Goal: Transaction & Acquisition: Purchase product/service

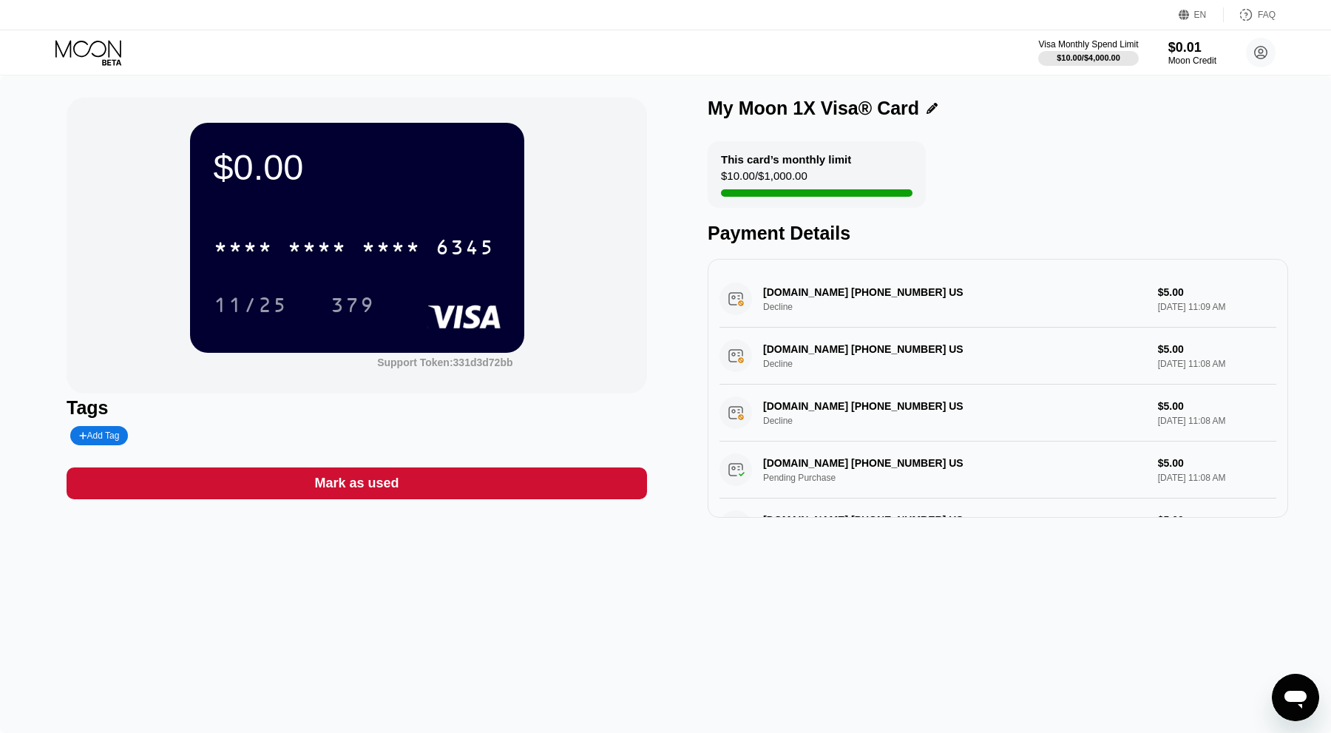
click at [104, 42] on icon at bounding box center [89, 53] width 69 height 26
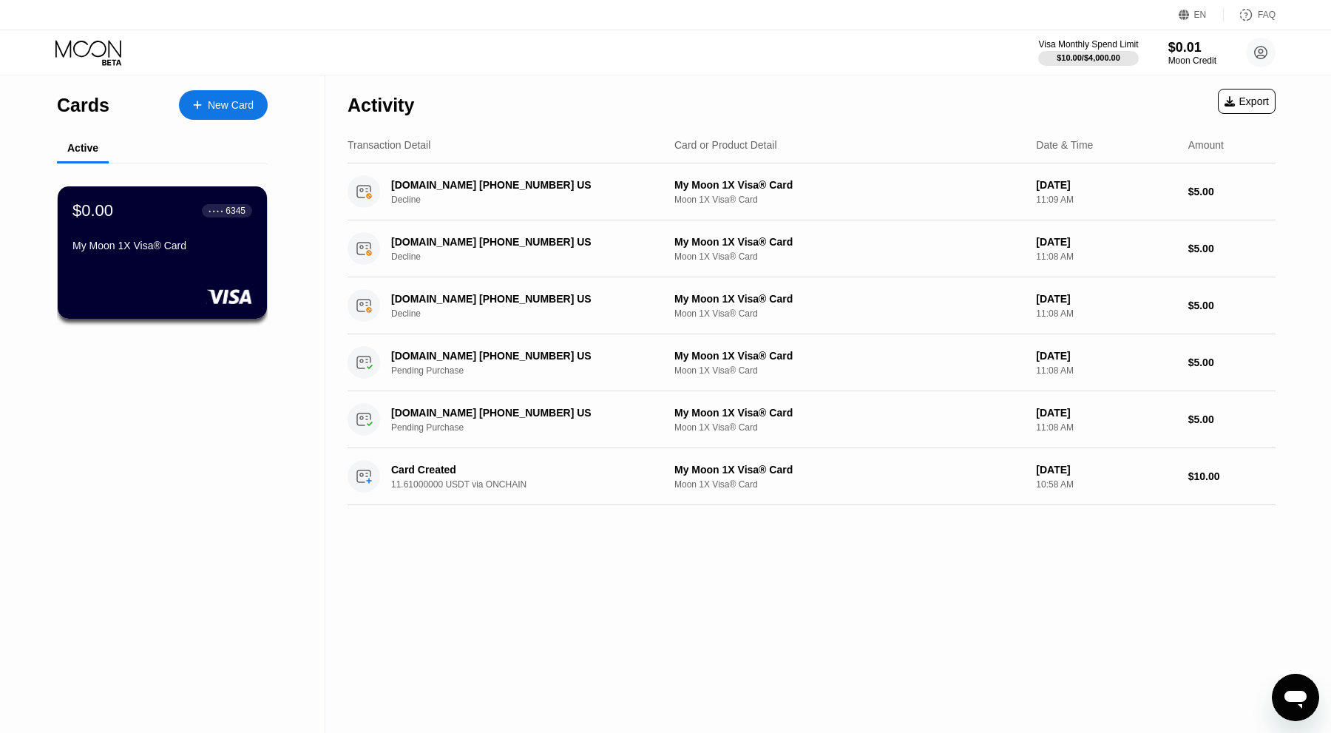
click at [243, 101] on div "New Card" at bounding box center [231, 105] width 46 height 13
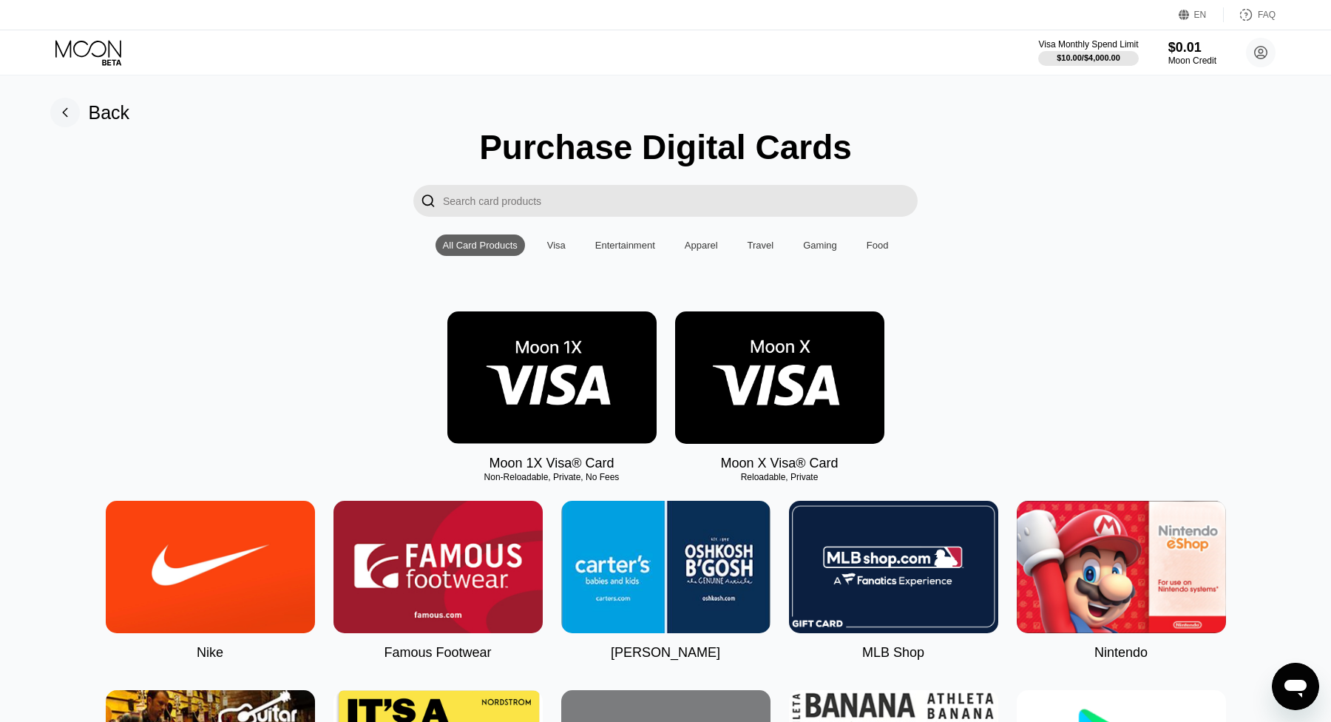
click at [545, 374] on img at bounding box center [552, 377] width 209 height 132
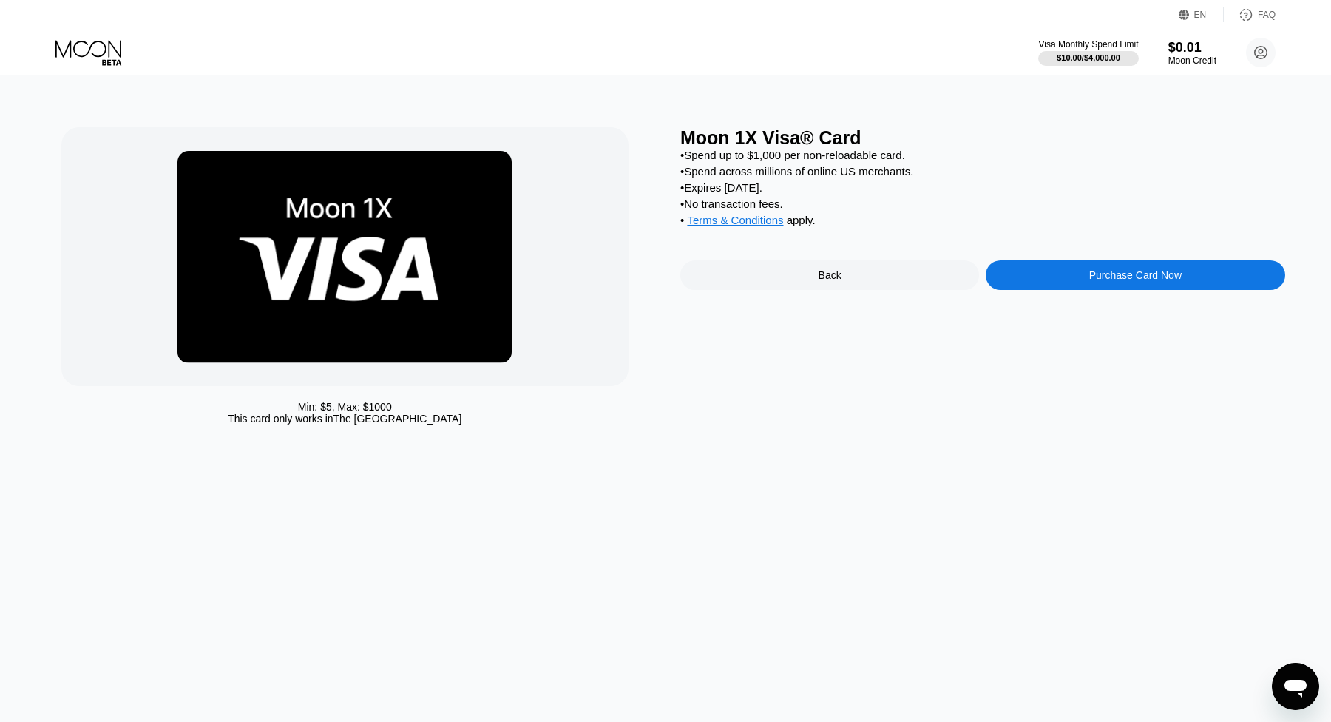
click at [1084, 284] on div "Purchase Card Now" at bounding box center [1135, 275] width 299 height 30
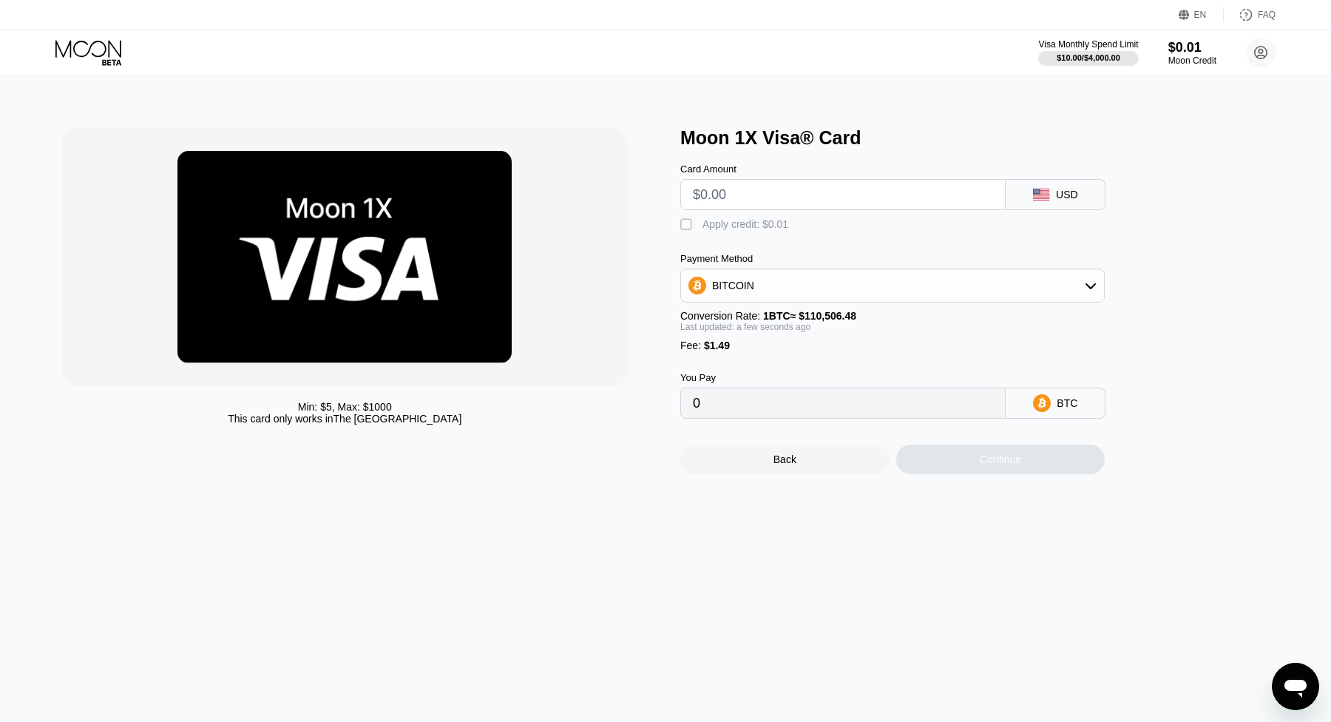
click at [768, 193] on input "text" at bounding box center [843, 195] width 300 height 30
type input "$5"
type input "0.00005873"
type input "$50"
type input "0.00046595"
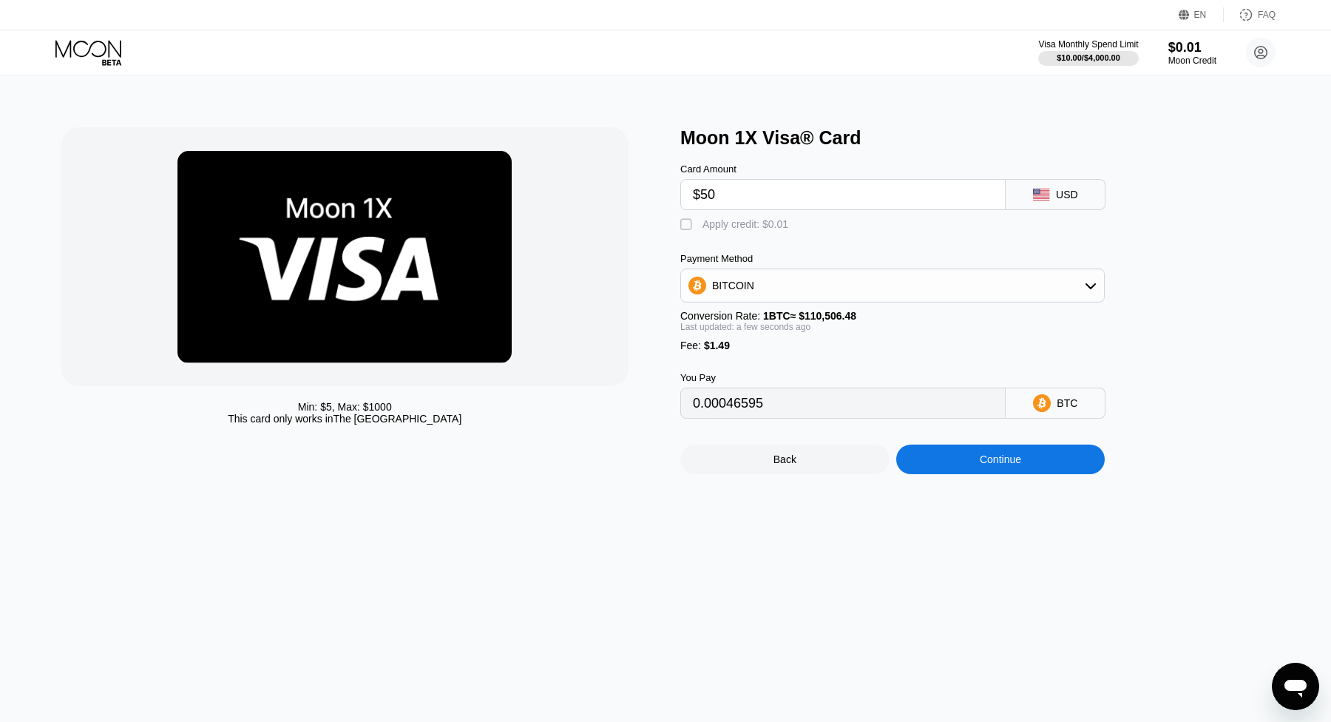
type input "$50"
click at [739, 196] on input "$50" at bounding box center [843, 195] width 300 height 30
drag, startPoint x: 915, startPoint y: 141, endPoint x: 801, endPoint y: 199, distance: 128.0
click at [914, 141] on div "Moon 1X Visa® Card" at bounding box center [983, 137] width 605 height 21
click at [771, 198] on input "$50" at bounding box center [843, 195] width 300 height 30
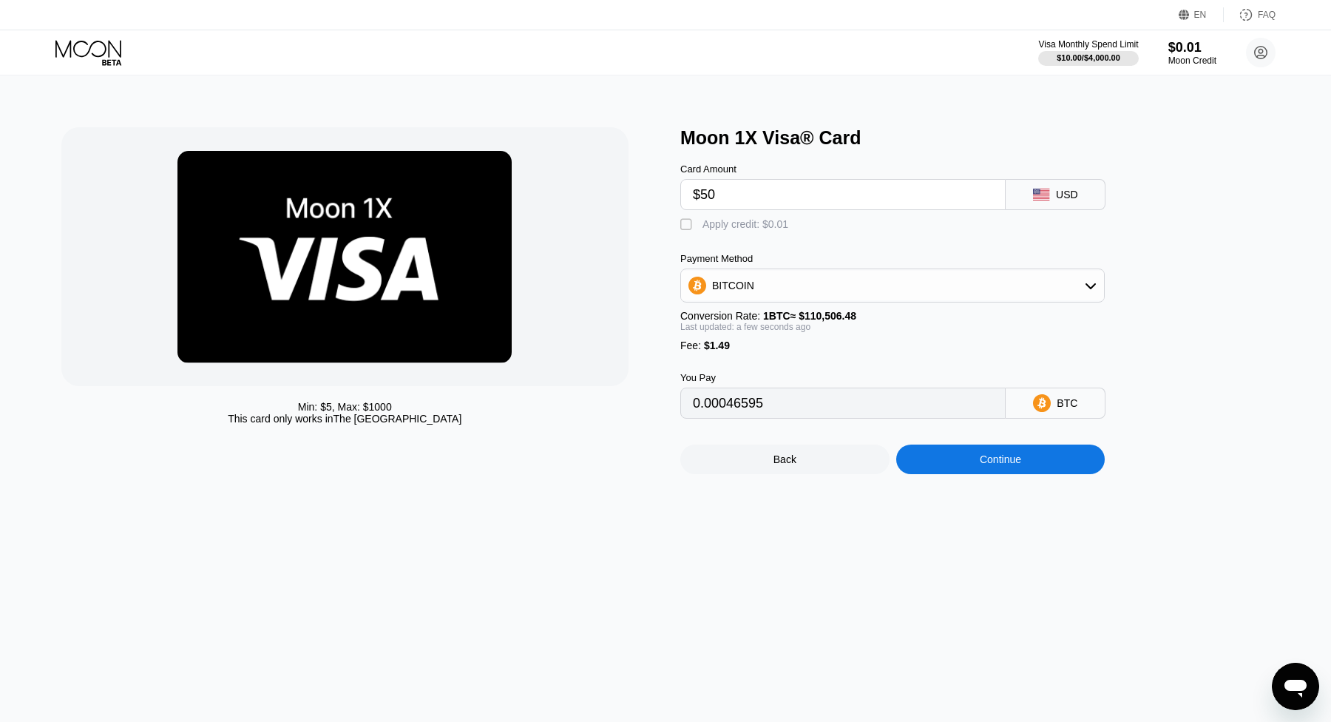
click at [938, 141] on div "Moon 1X Visa® Card" at bounding box center [983, 137] width 605 height 21
click at [782, 294] on div "BITCOIN" at bounding box center [892, 286] width 423 height 30
click at [758, 359] on span "USDT on TRON" at bounding box center [753, 359] width 75 height 12
type input "52.01"
click at [1242, 330] on div "Moon 1X Visa® Card Card Amount $50 USD  Apply credit: $0.01 Payment Method USD…" at bounding box center [983, 300] width 605 height 347
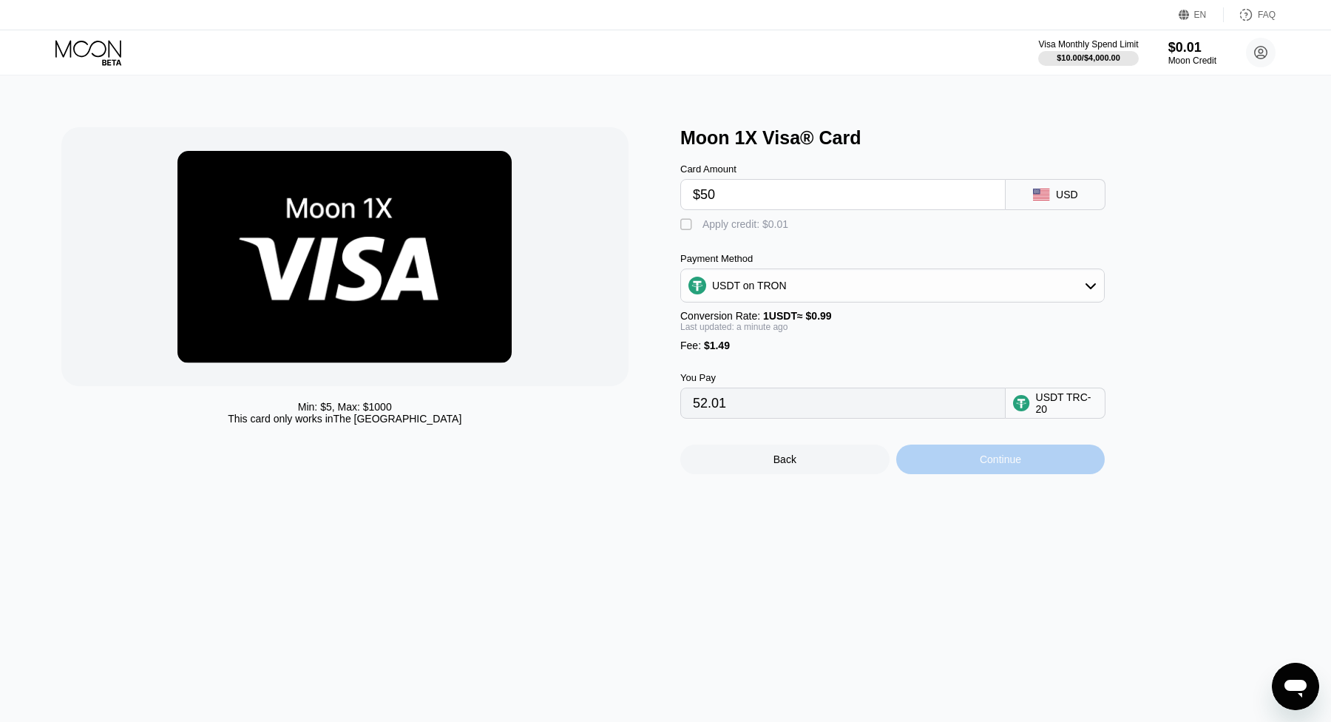
click at [1071, 464] on div "Continue" at bounding box center [1001, 460] width 209 height 30
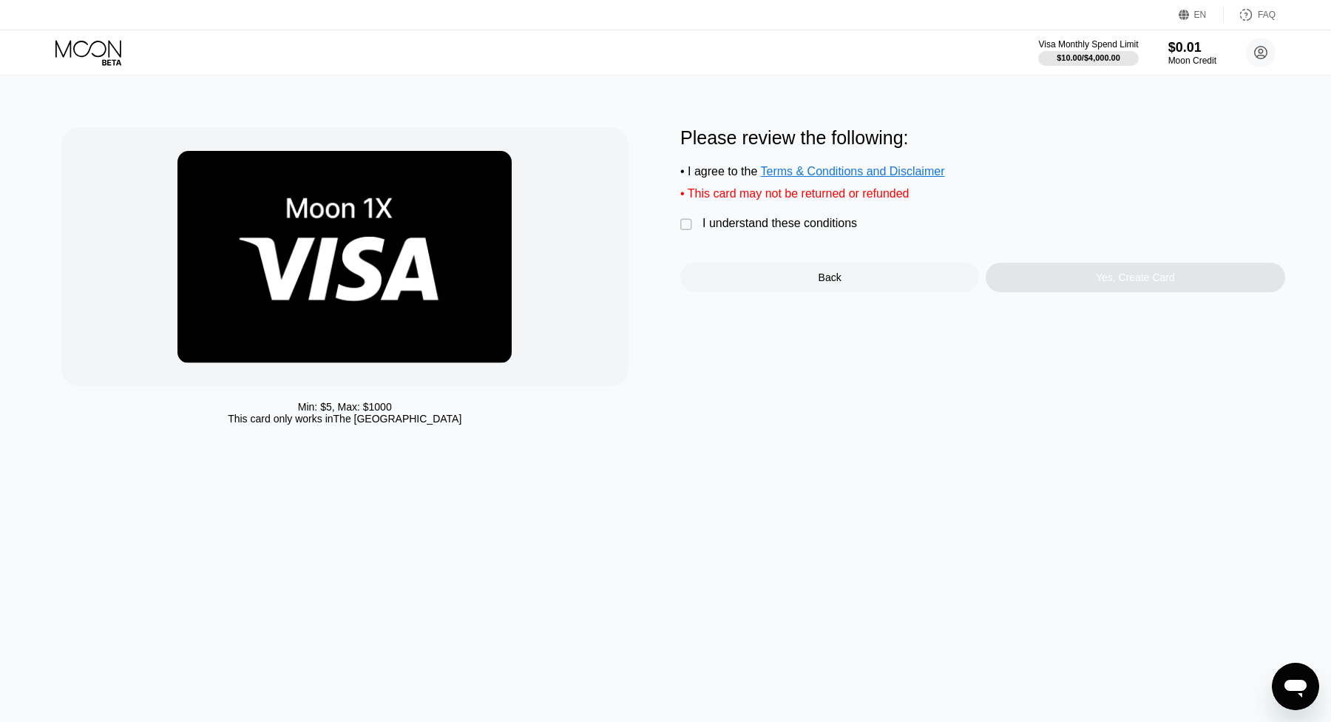
click at [687, 223] on div "" at bounding box center [688, 224] width 15 height 15
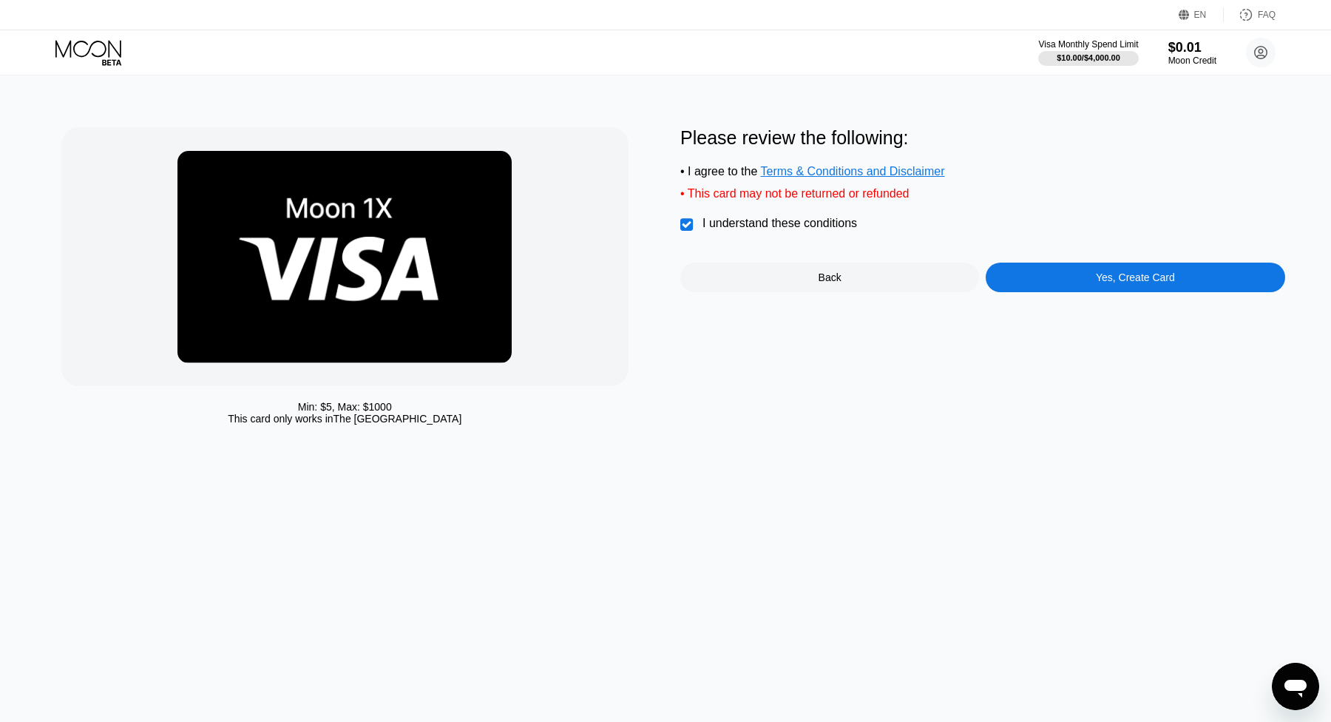
click at [1181, 287] on div "Yes, Create Card" at bounding box center [1135, 278] width 299 height 30
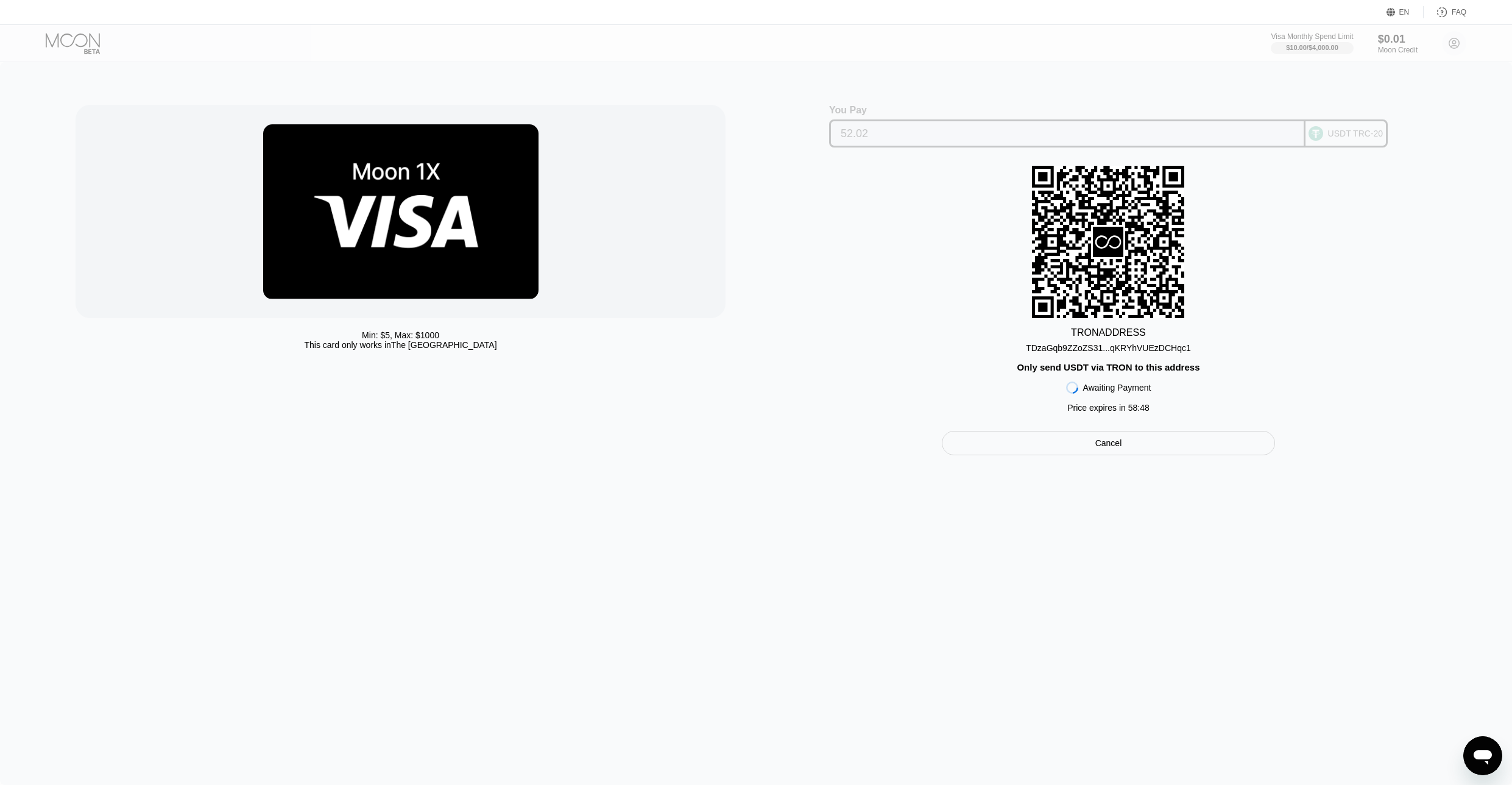
click at [857, 133] on input "52.02" at bounding box center [1067, 133] width 453 height 25
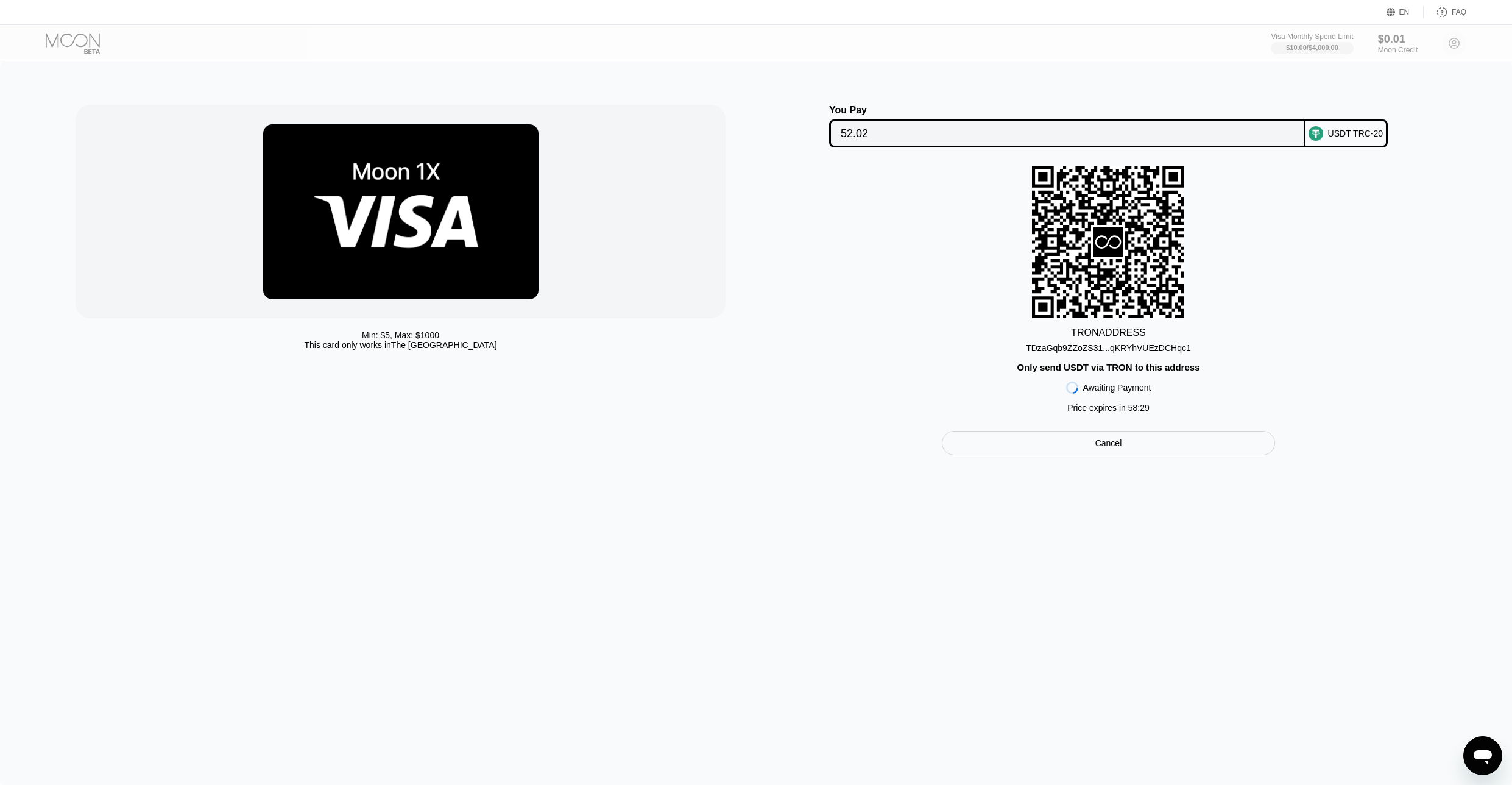
click at [1090, 350] on div "TDzaGqb9ZZoZS31...qKRYhVUEzDCHqc1" at bounding box center [1108, 348] width 165 height 10
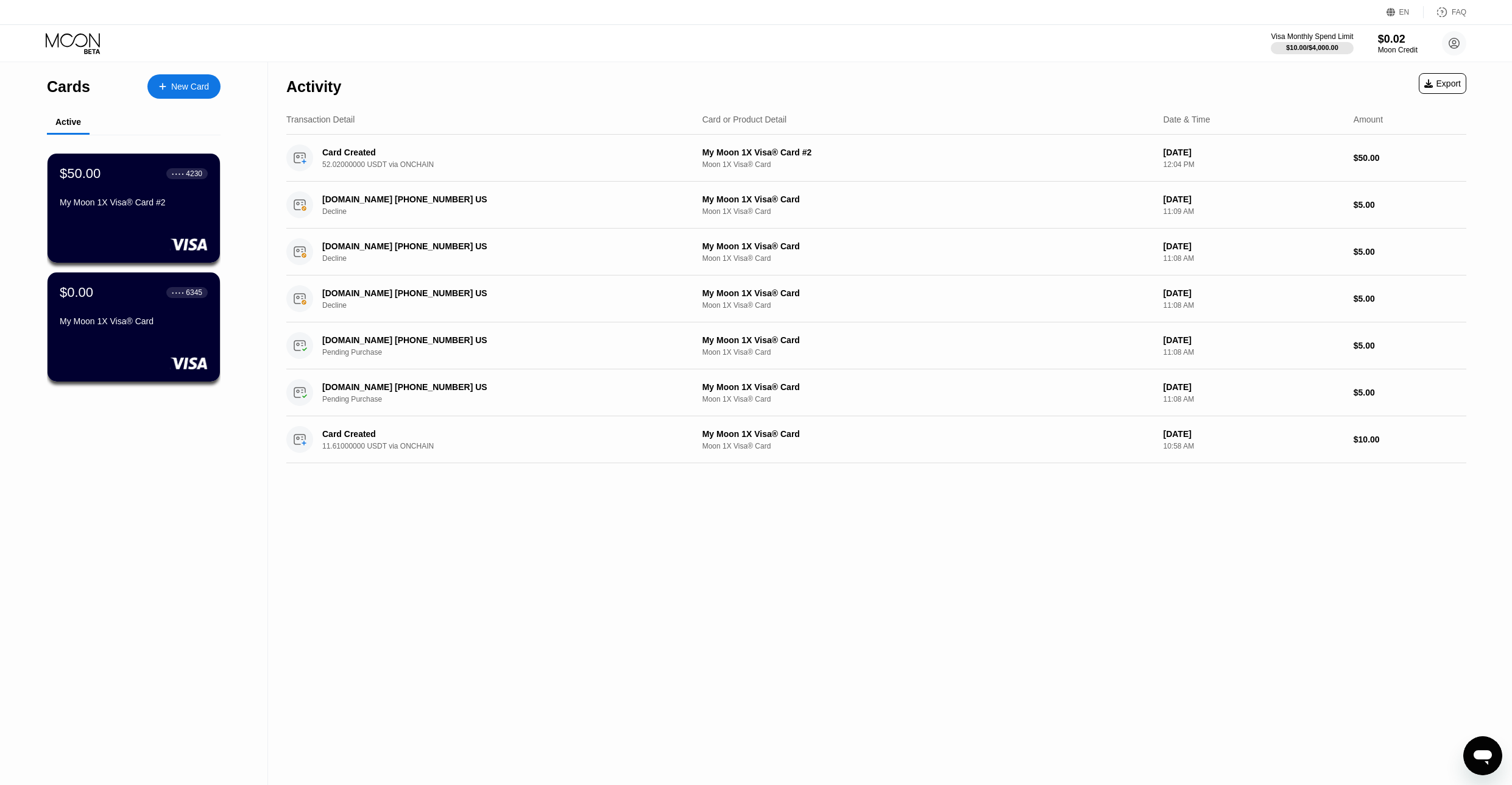
click at [434, 559] on div "Activity Export Transaction Detail Card or Product Detail Date & Time Amount Ca…" at bounding box center [875, 423] width 1216 height 722
click at [130, 177] on div "$50.00 ● ● ● ● 4230" at bounding box center [133, 172] width 149 height 16
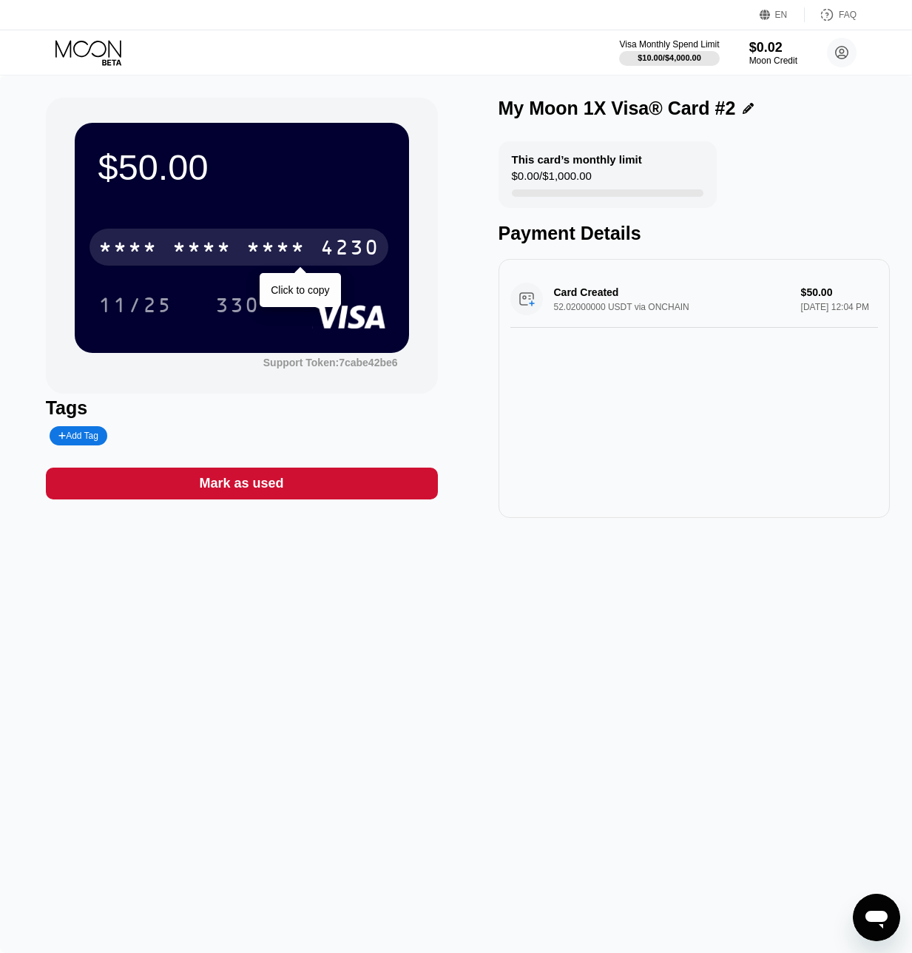
click at [270, 238] on div "* * * *" at bounding box center [275, 249] width 59 height 24
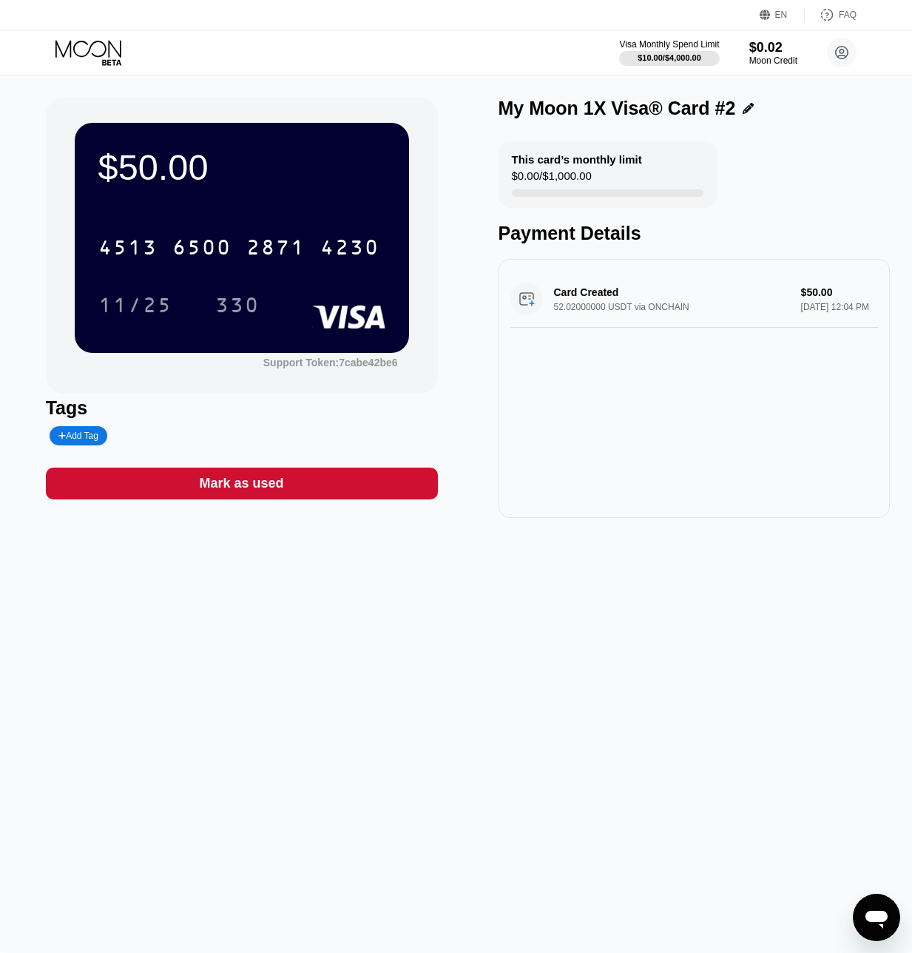
click at [84, 47] on icon at bounding box center [89, 53] width 69 height 26
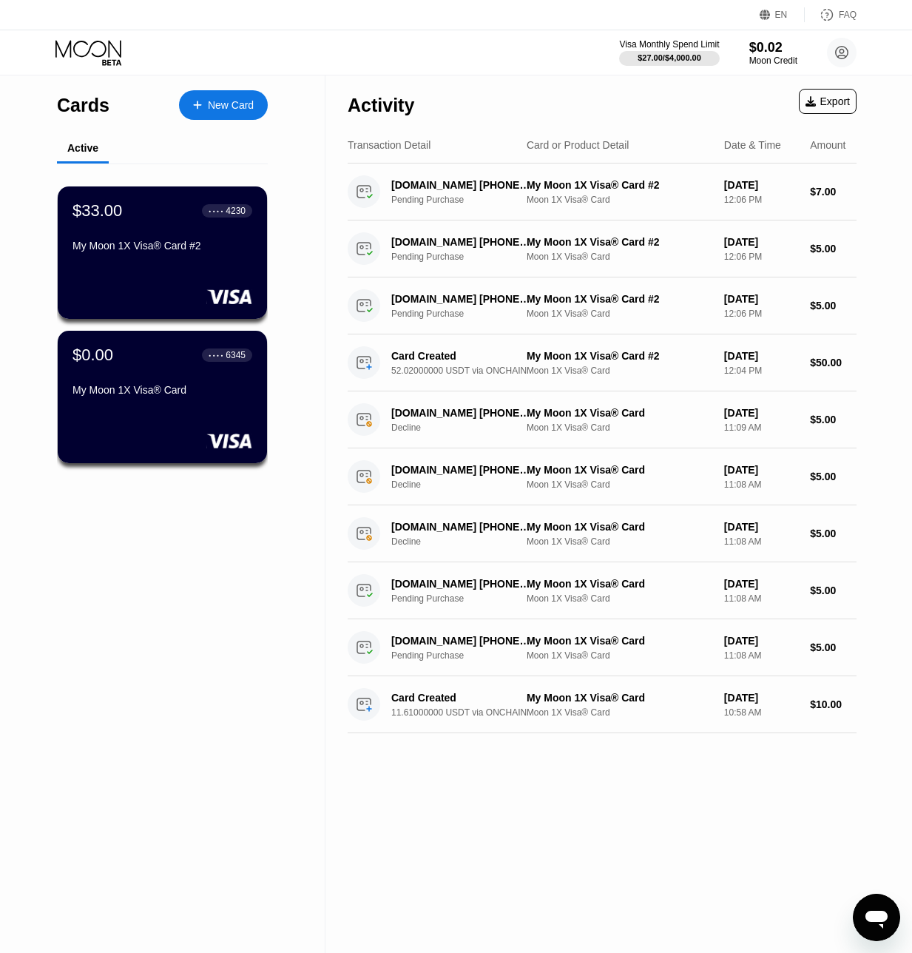
click at [181, 560] on div "Cards New Card Active $33.00 ● ● ● ● 4230 My Moon 1X Visa® Card #2 $0.00 ● ● ● …" at bounding box center [162, 513] width 325 height 877
click at [120, 750] on div "Cards New Card Active $33.00 ● ● ● ● 4230 My Moon 1X Visa® Card #2 $0.00 ● ● ● …" at bounding box center [162, 513] width 325 height 877
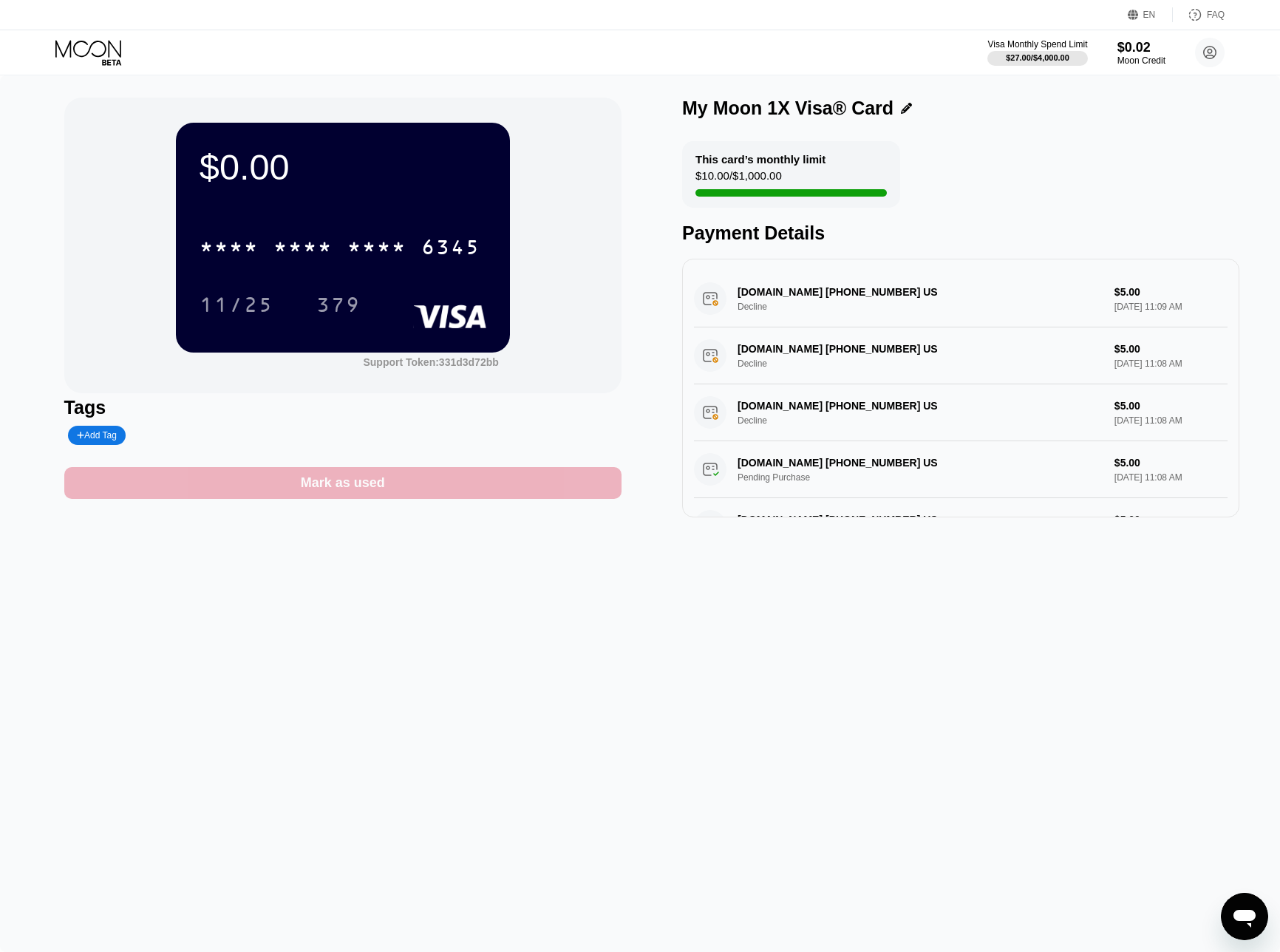
click at [257, 487] on div "Mark as used" at bounding box center [343, 482] width 558 height 32
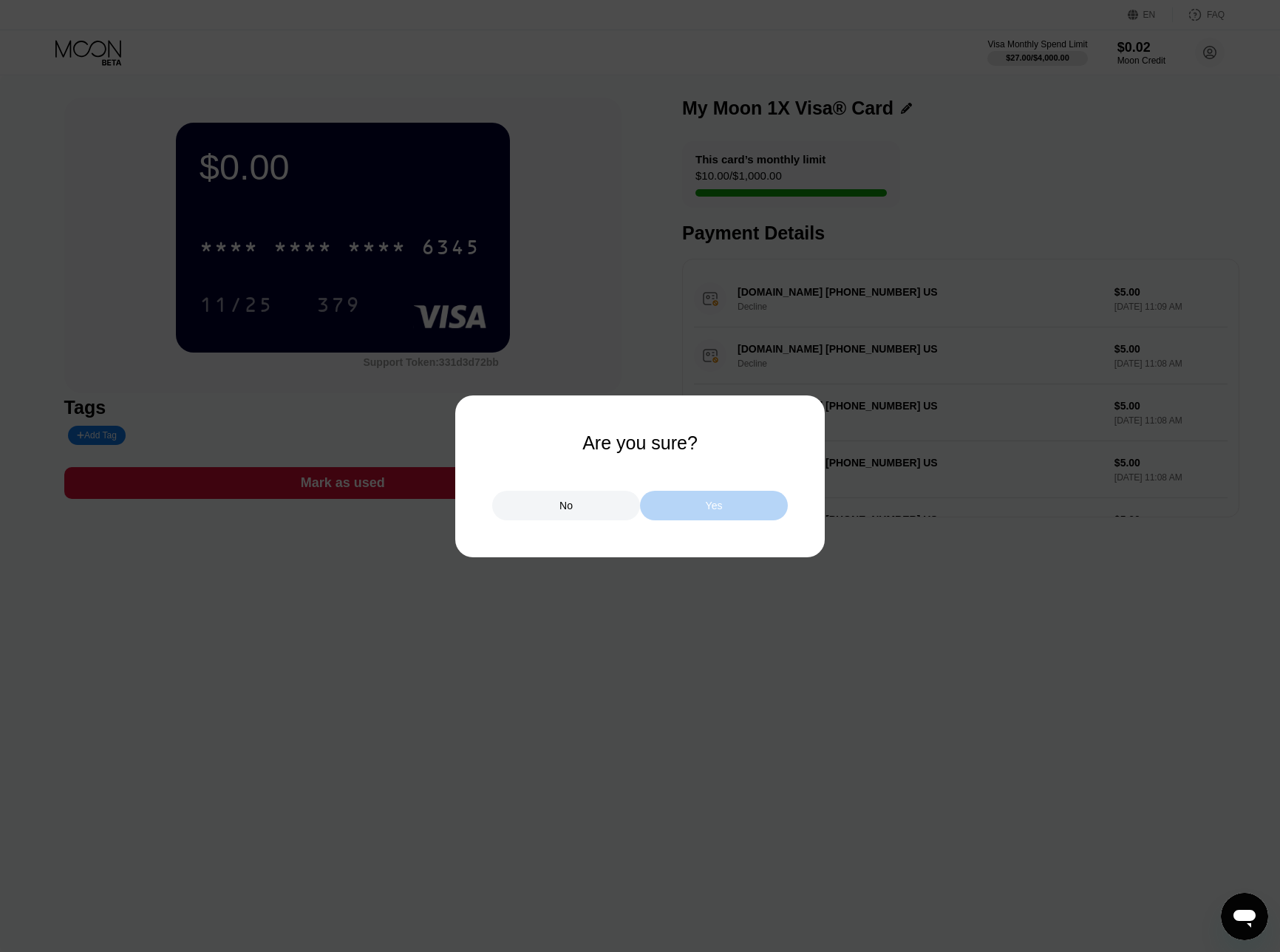
click at [685, 509] on div "Yes" at bounding box center [714, 505] width 148 height 30
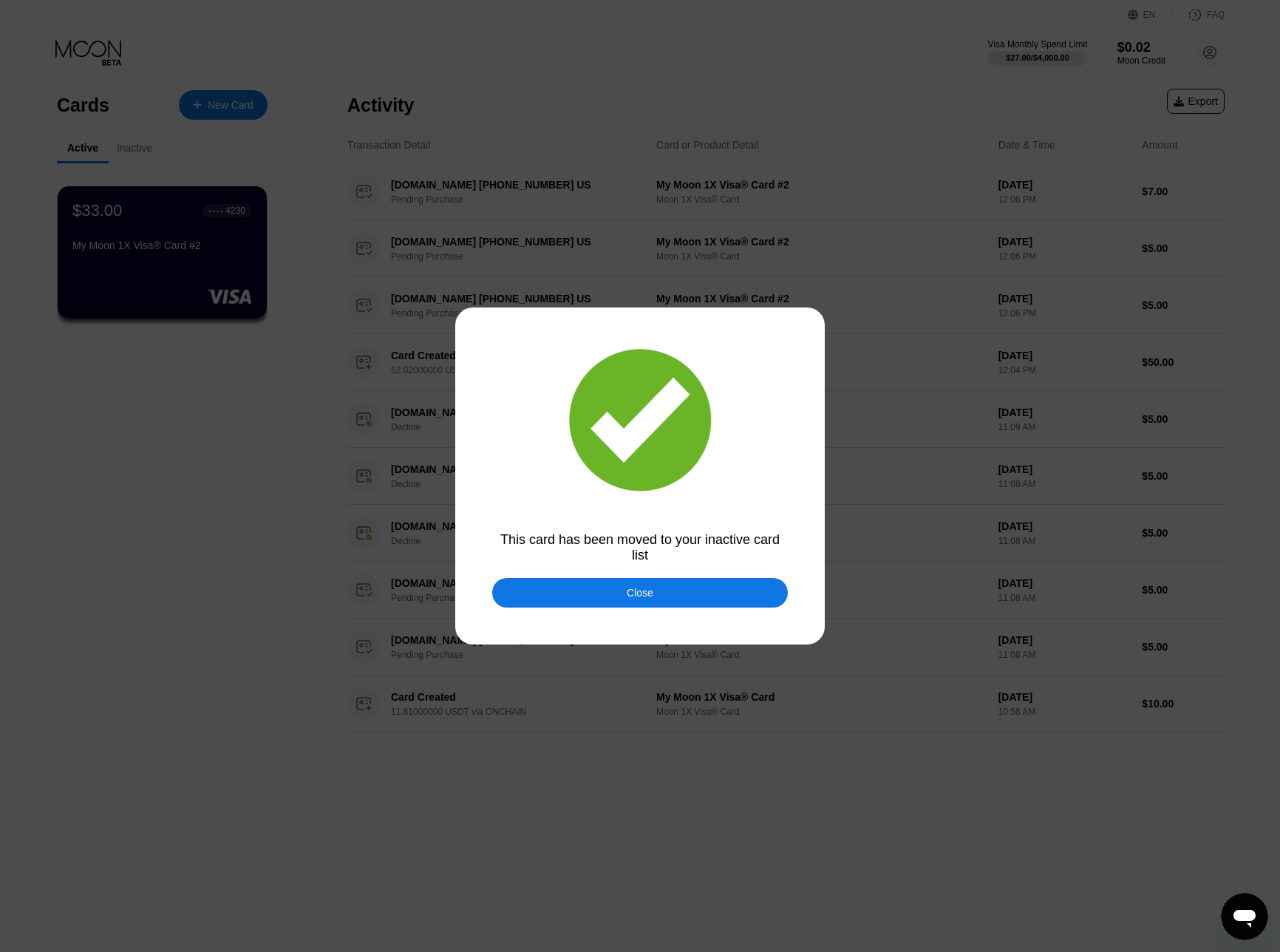
click at [593, 597] on div "Close" at bounding box center [640, 592] width 296 height 30
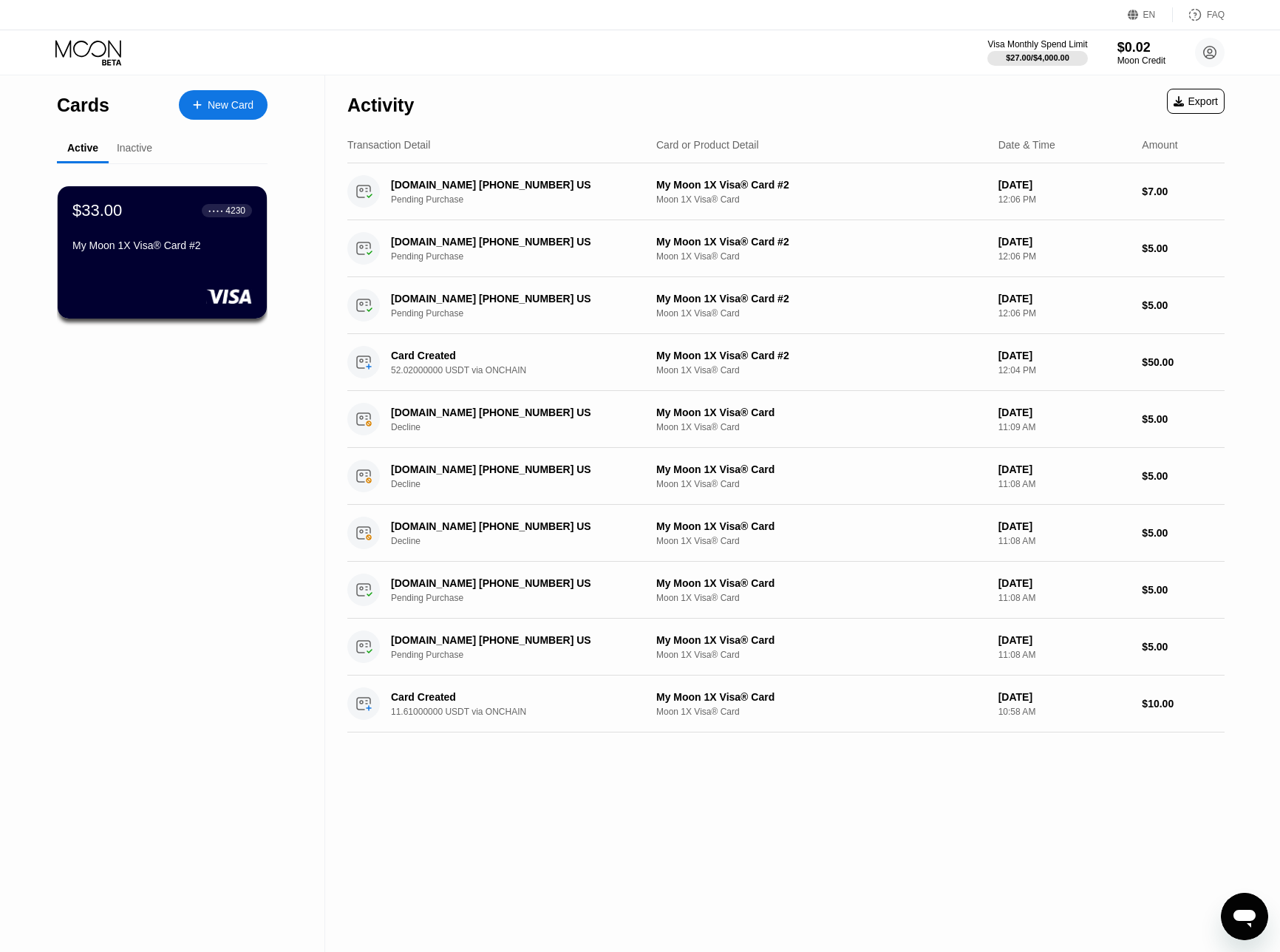
click at [221, 488] on div "Cards New Card Active Inactive $33.00 ● ● ● ● 4230 My Moon 1X Visa® Card #2 $0.…" at bounding box center [162, 512] width 325 height 876
click at [129, 147] on div "Inactive" at bounding box center [135, 148] width 36 height 12
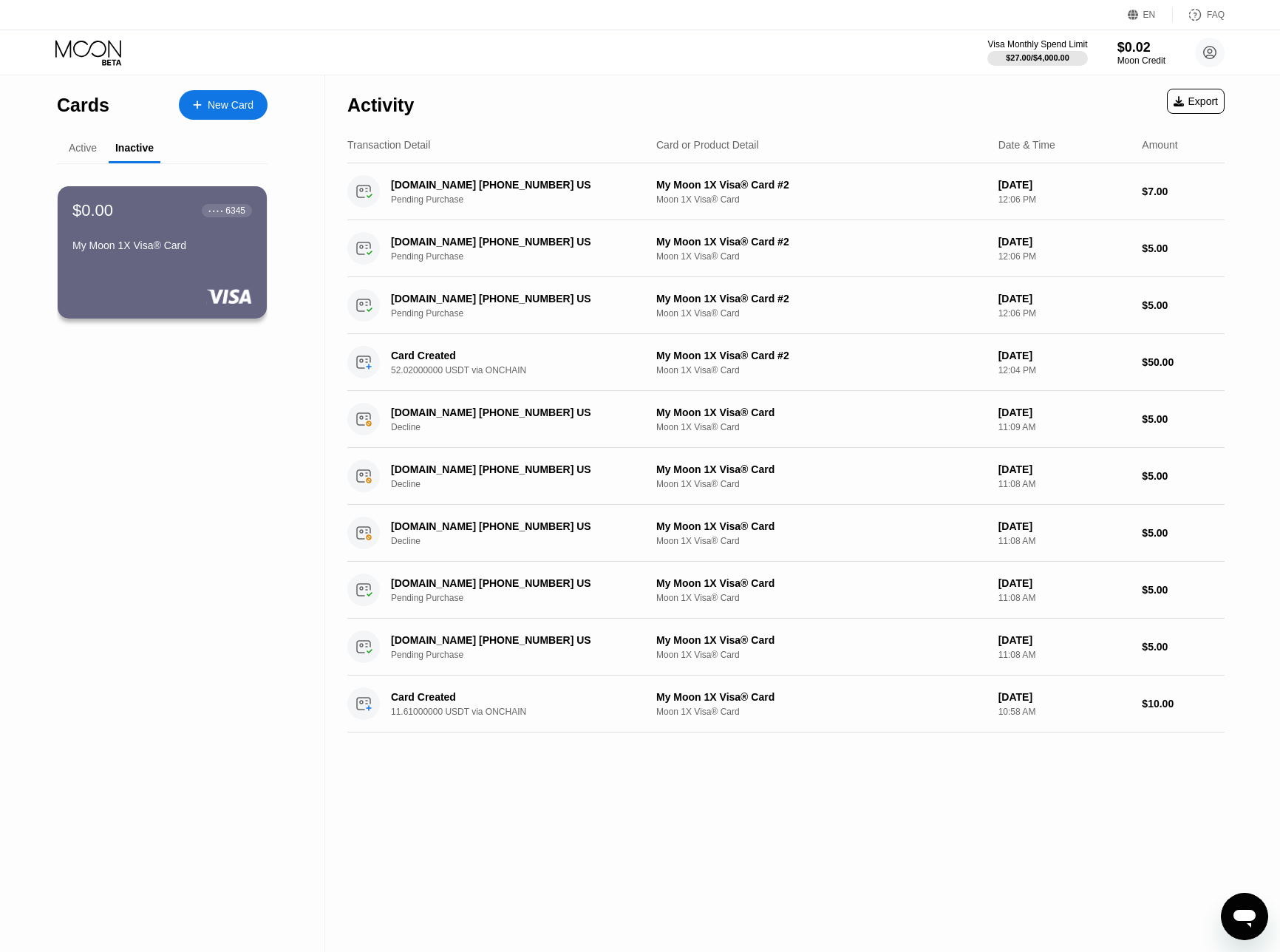
click at [88, 149] on div "Active" at bounding box center [83, 148] width 28 height 12
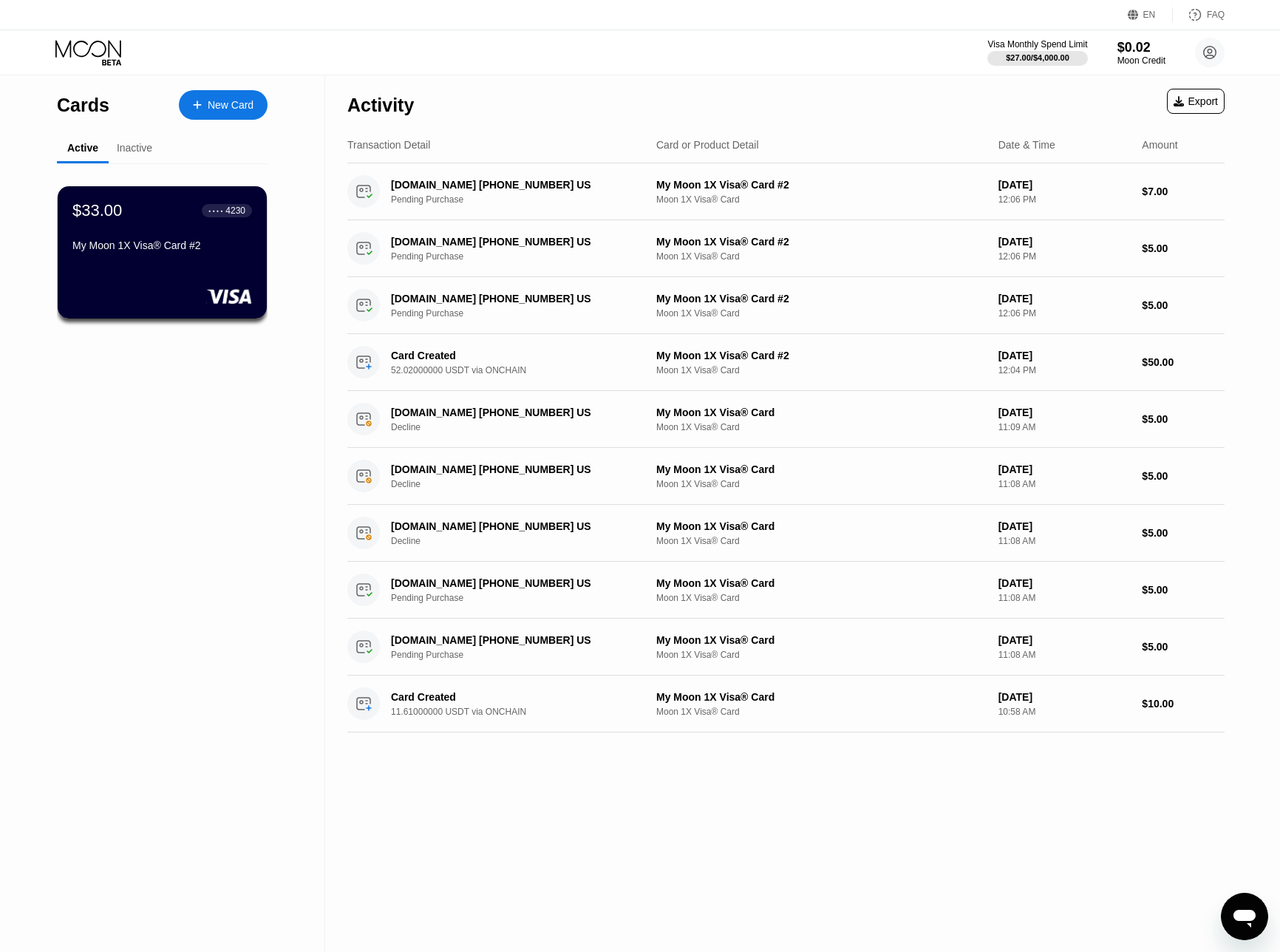
click at [178, 430] on div "Cards New Card Active Inactive $33.00 ● ● ● ● 4230 My Moon 1X Visa® Card #2 $0.…" at bounding box center [162, 512] width 325 height 876
click at [418, 149] on div "Transaction Detail" at bounding box center [389, 145] width 83 height 12
click at [669, 101] on div "Activity Export" at bounding box center [786, 101] width 877 height 52
click at [1206, 54] on circle at bounding box center [1210, 53] width 30 height 30
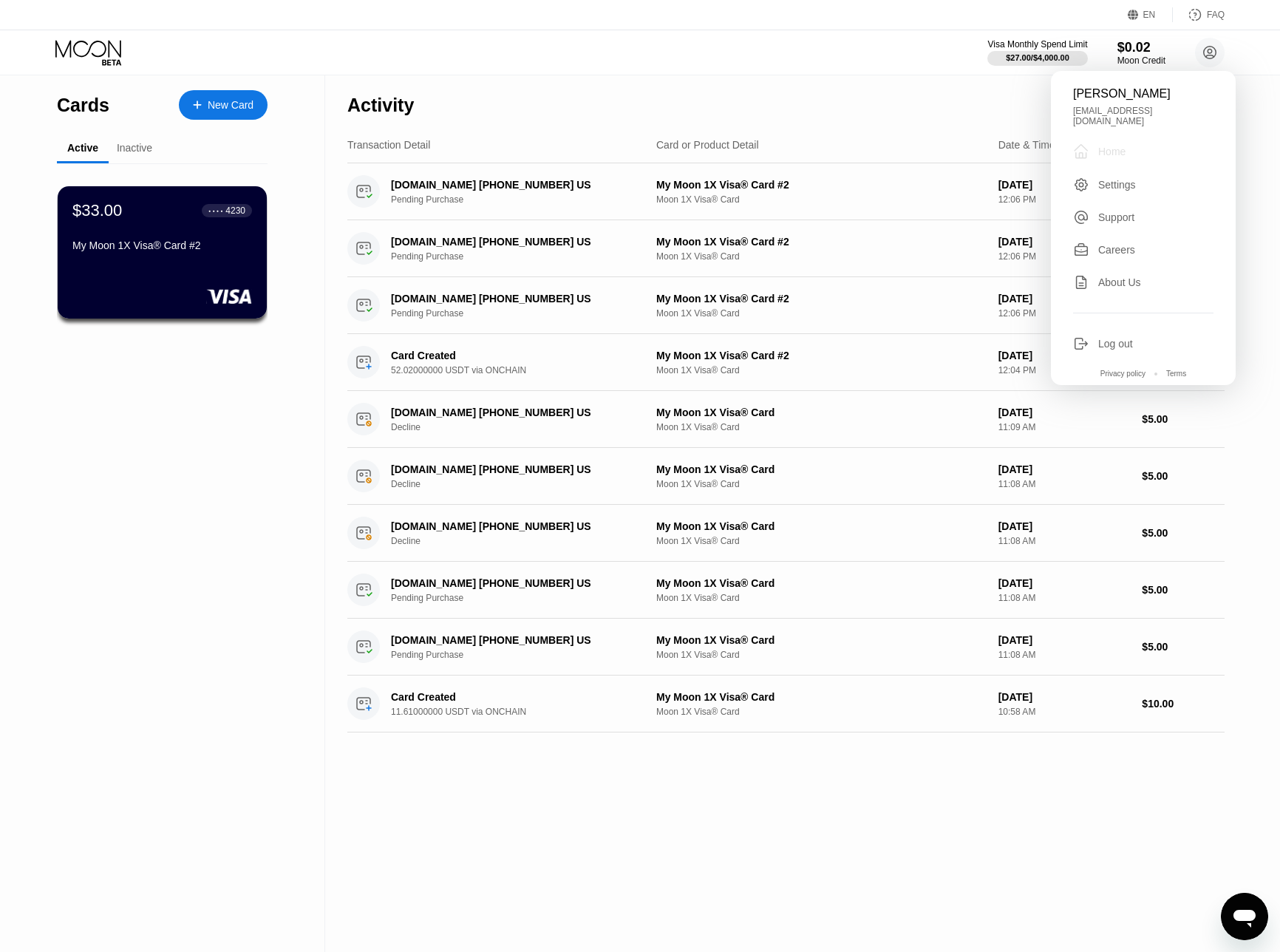
click at [1123, 146] on div "Home" at bounding box center [1111, 152] width 27 height 12
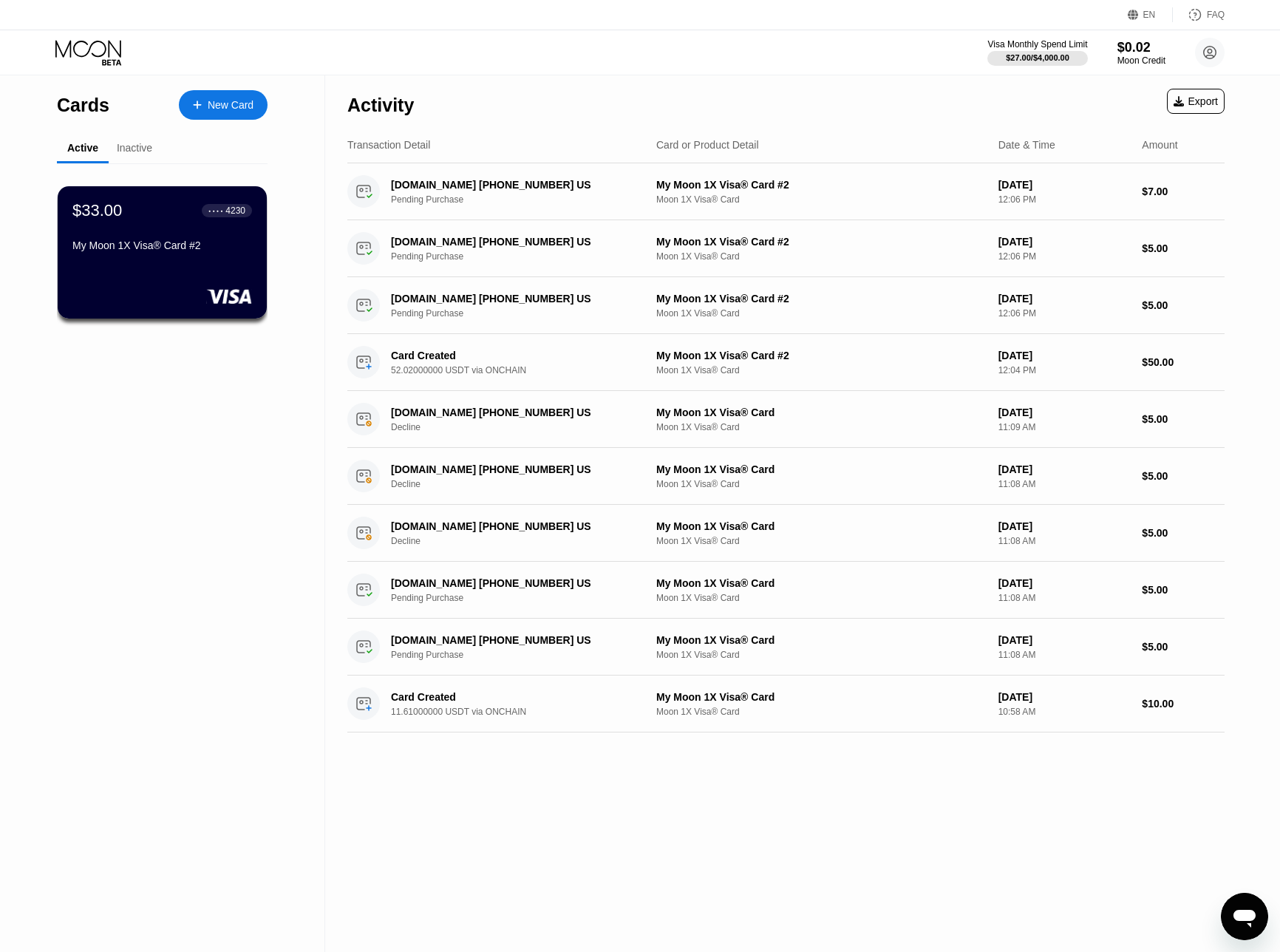
click at [883, 72] on div "Visa Monthly Spend Limit $27.00 / $4,000.00 $0.02 Moon Credit Taylor Phillips t…" at bounding box center [640, 52] width 1280 height 44
click at [1214, 44] on circle at bounding box center [1210, 53] width 30 height 30
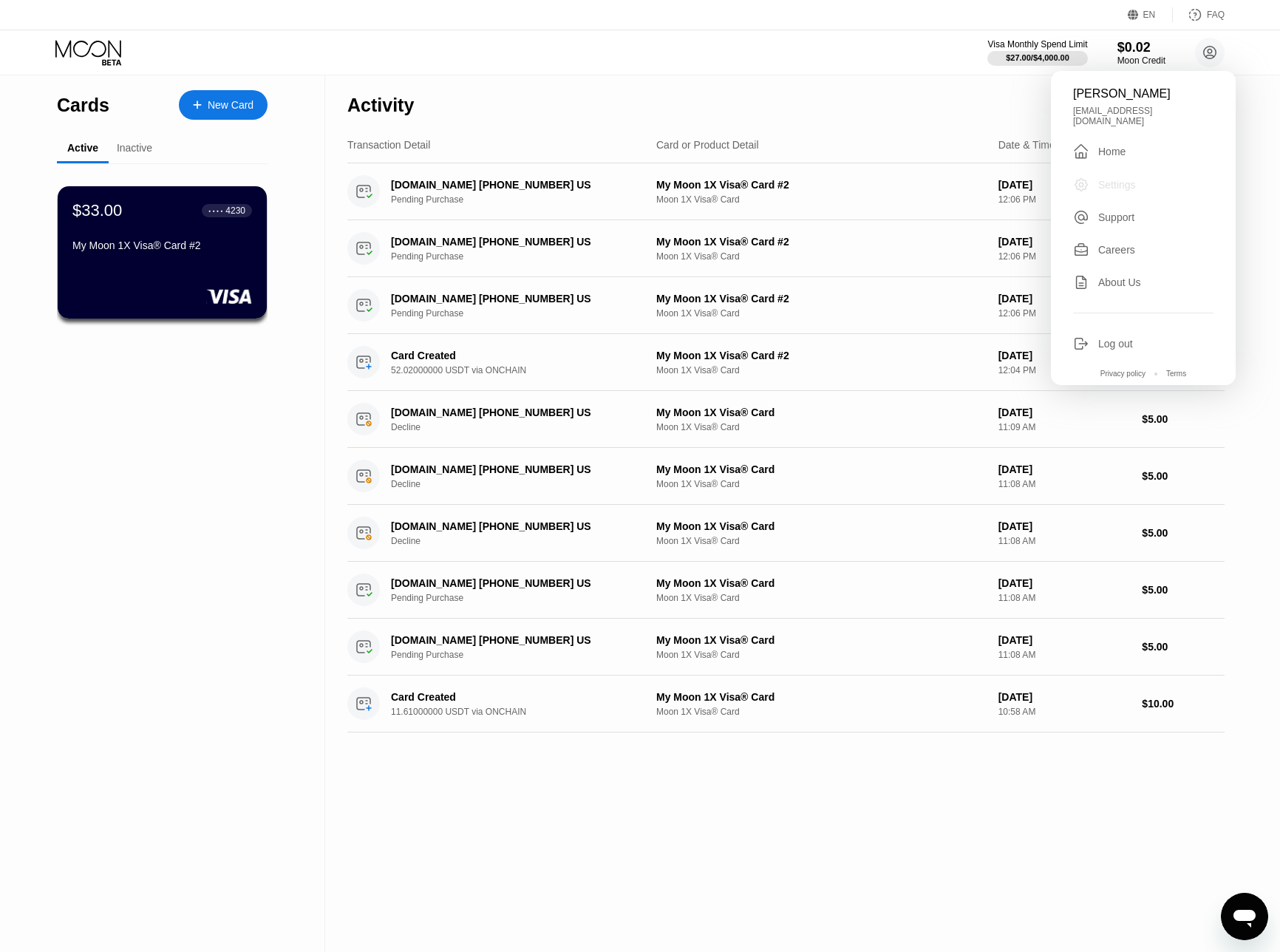
click at [1120, 179] on div "Settings" at bounding box center [1117, 185] width 38 height 12
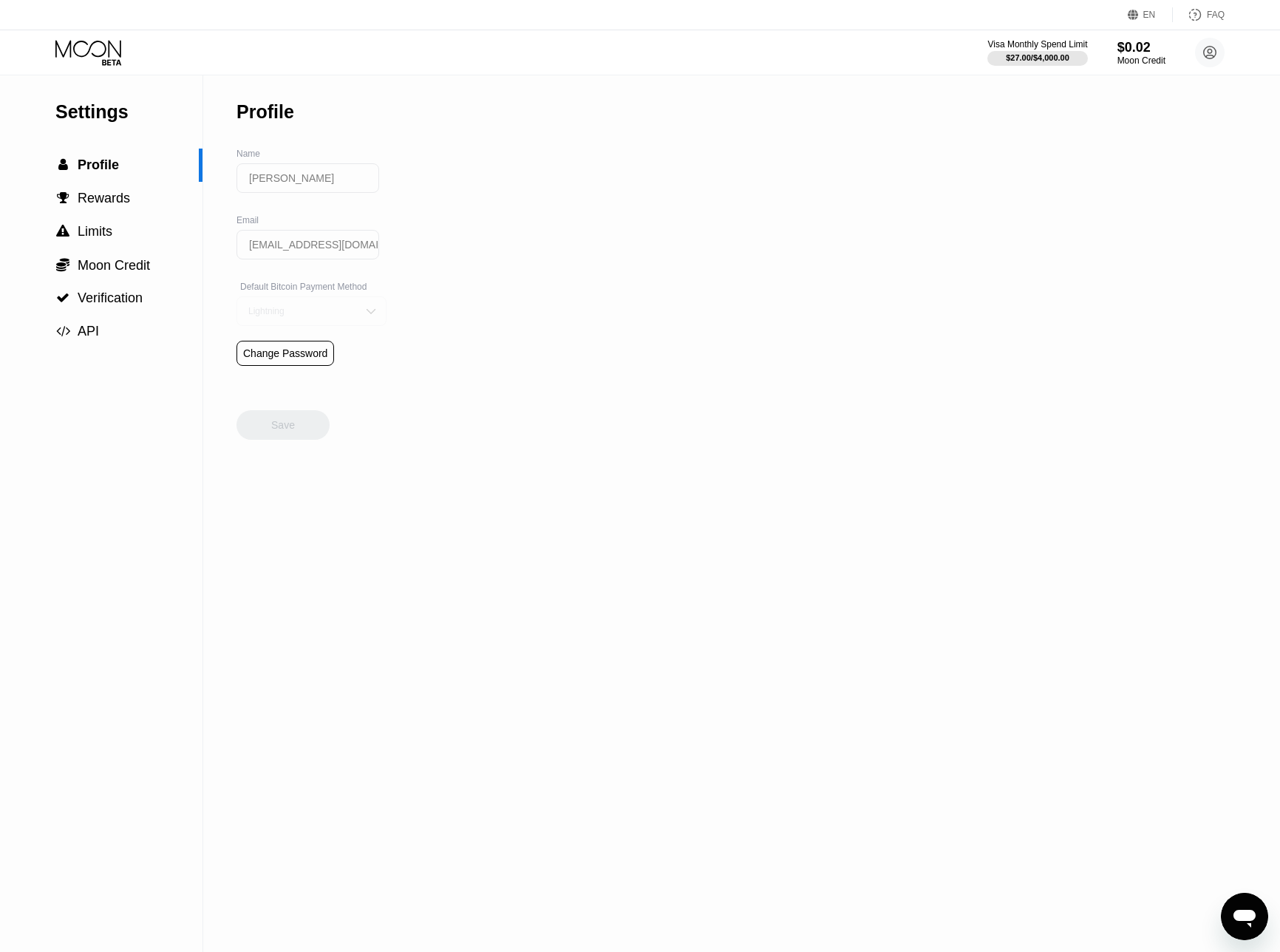
click at [364, 312] on img at bounding box center [371, 311] width 15 height 15
click at [523, 375] on div "Settings  Profile  Rewards  Limits  Moon Credit  Verification  API Profil…" at bounding box center [640, 512] width 1280 height 876
drag, startPoint x: 419, startPoint y: 428, endPoint x: 388, endPoint y: 323, distance: 109.5
click at [419, 428] on div "Settings  Profile  Rewards  Limits  Moon Credit  Verification  API Profil…" at bounding box center [640, 512] width 1280 height 876
click at [351, 305] on div "Lightning" at bounding box center [312, 312] width 150 height 30
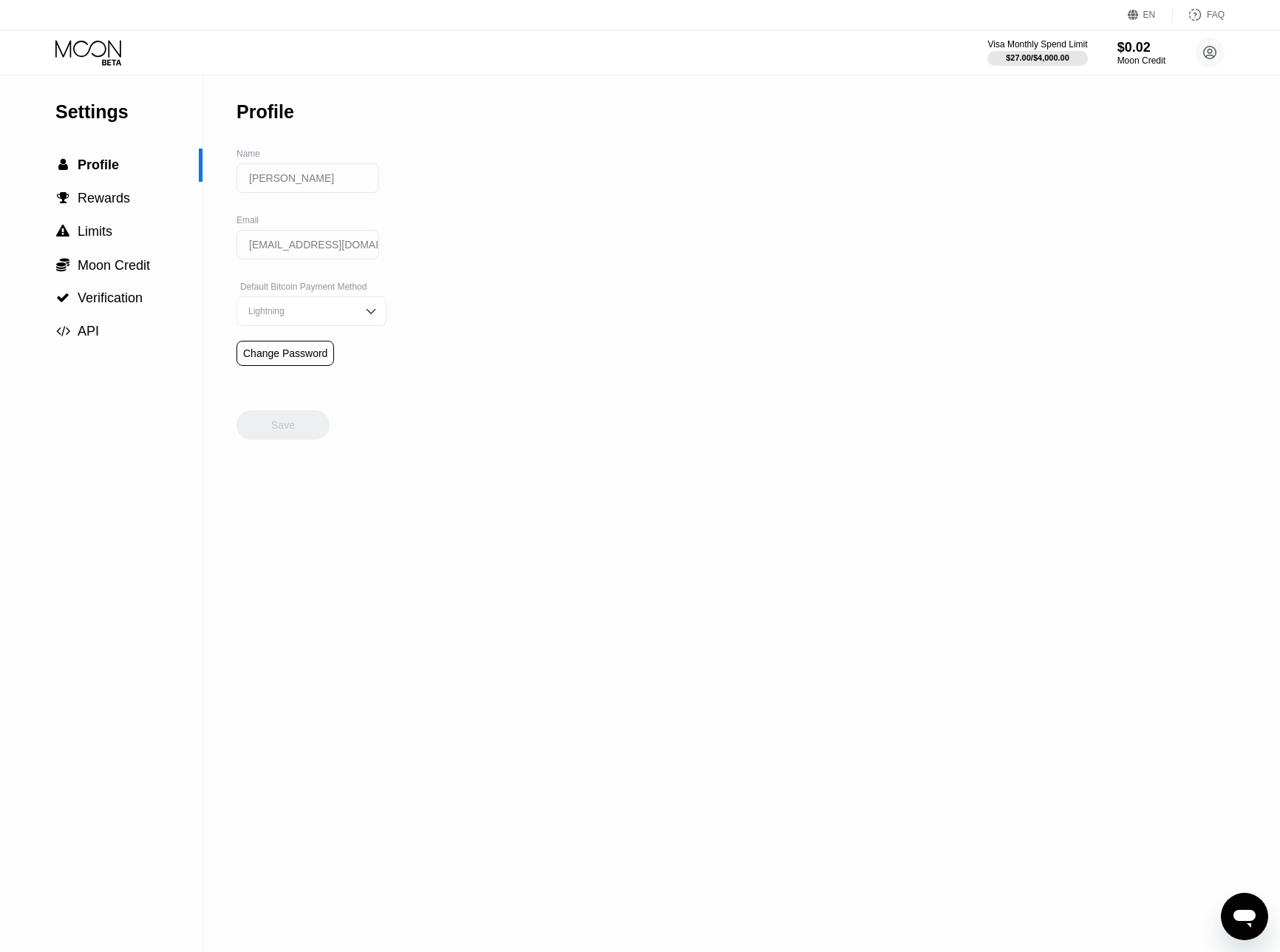
click at [487, 319] on div "Settings  Profile  Rewards  Limits  Moon Credit  Verification  API Profil…" at bounding box center [640, 512] width 1280 height 876
click at [132, 199] on div " Rewards" at bounding box center [101, 199] width 203 height 16
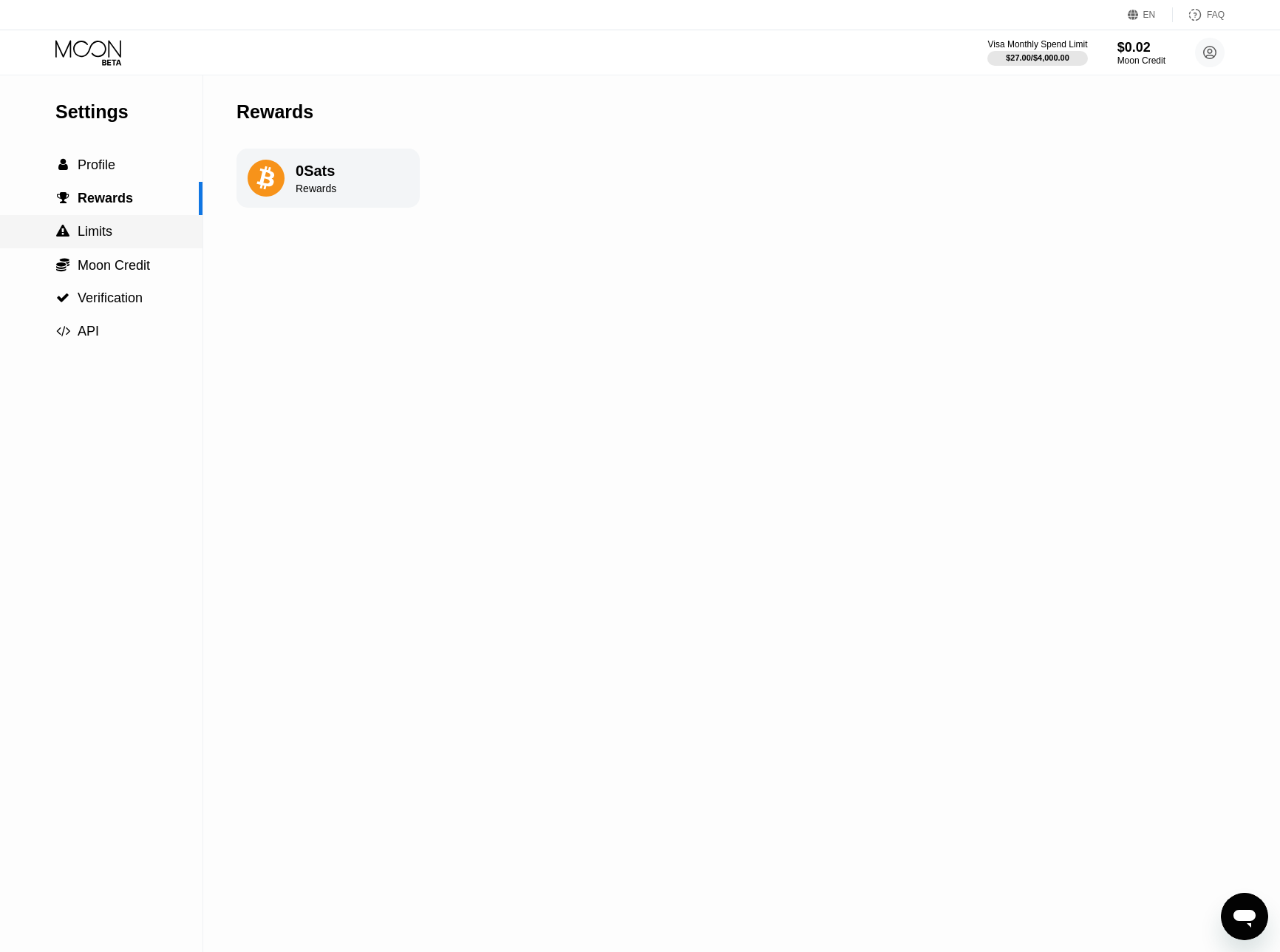
click at [124, 242] on div " Limits" at bounding box center [101, 231] width 203 height 33
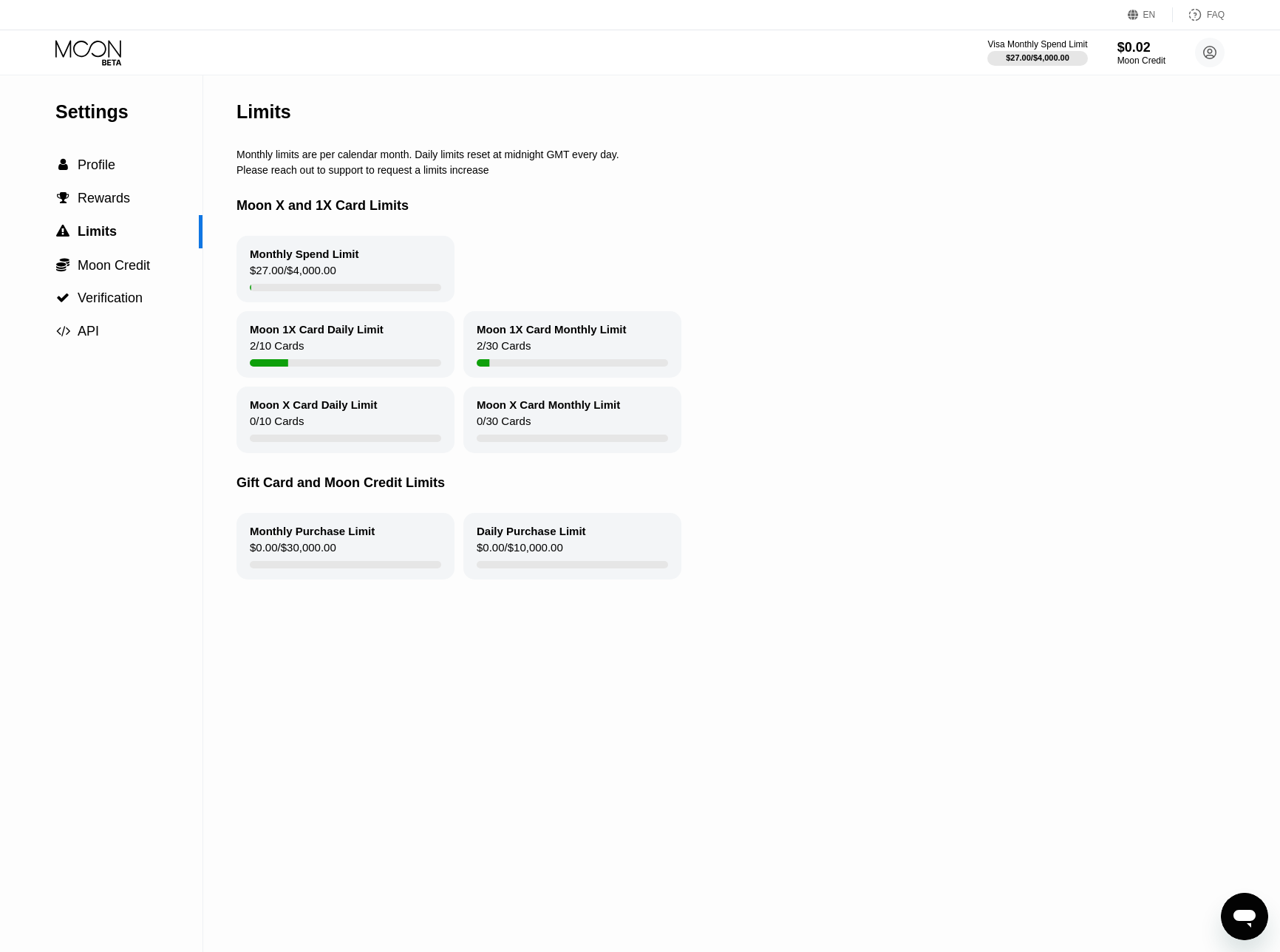
click at [777, 239] on div "Monthly Spend Limit $27.00 / $4,000.00" at bounding box center [748, 269] width 1024 height 67
click at [136, 274] on div " Moon Credit" at bounding box center [101, 265] width 203 height 33
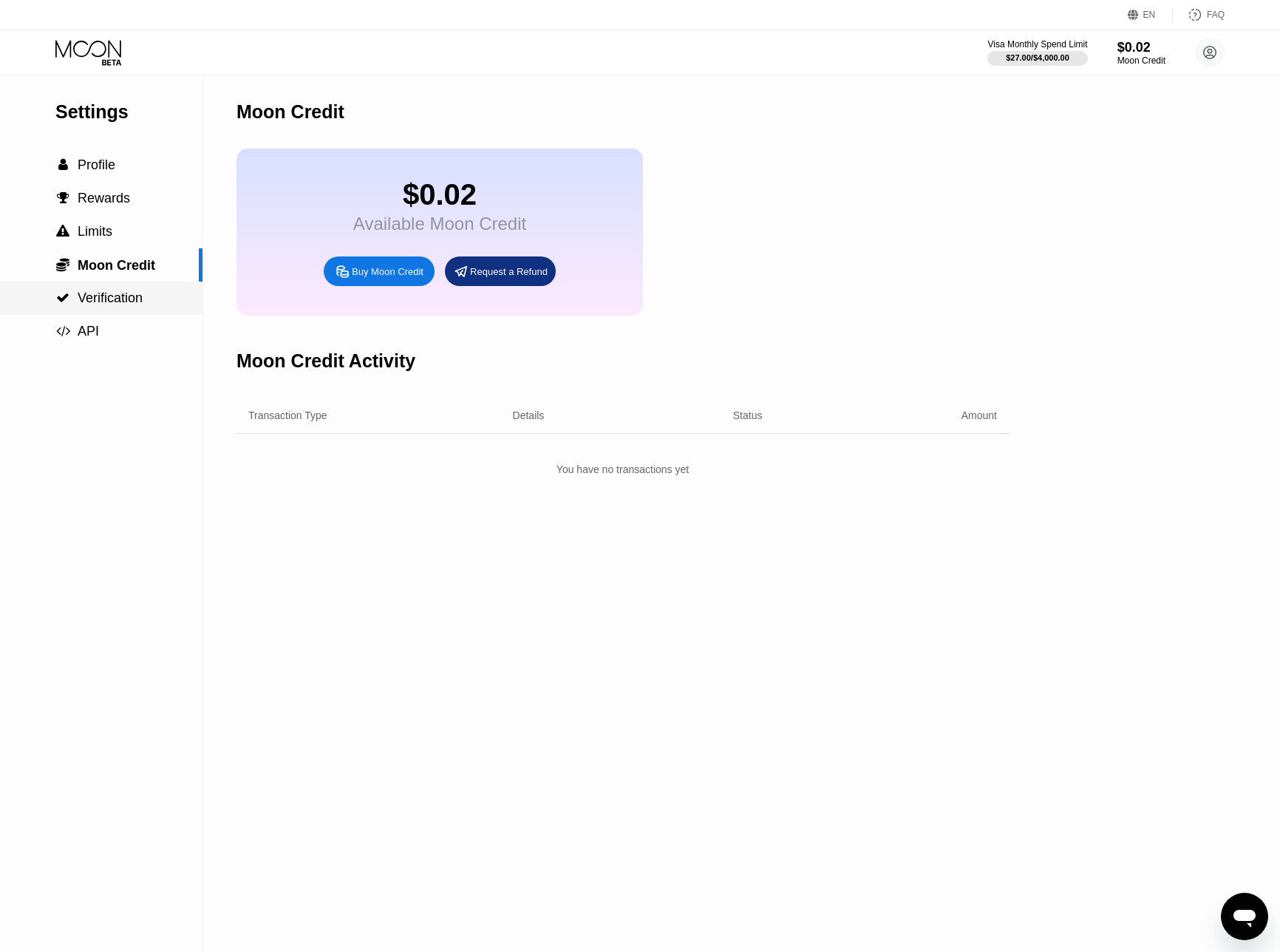
click at [152, 297] on div " Verification" at bounding box center [101, 299] width 203 height 16
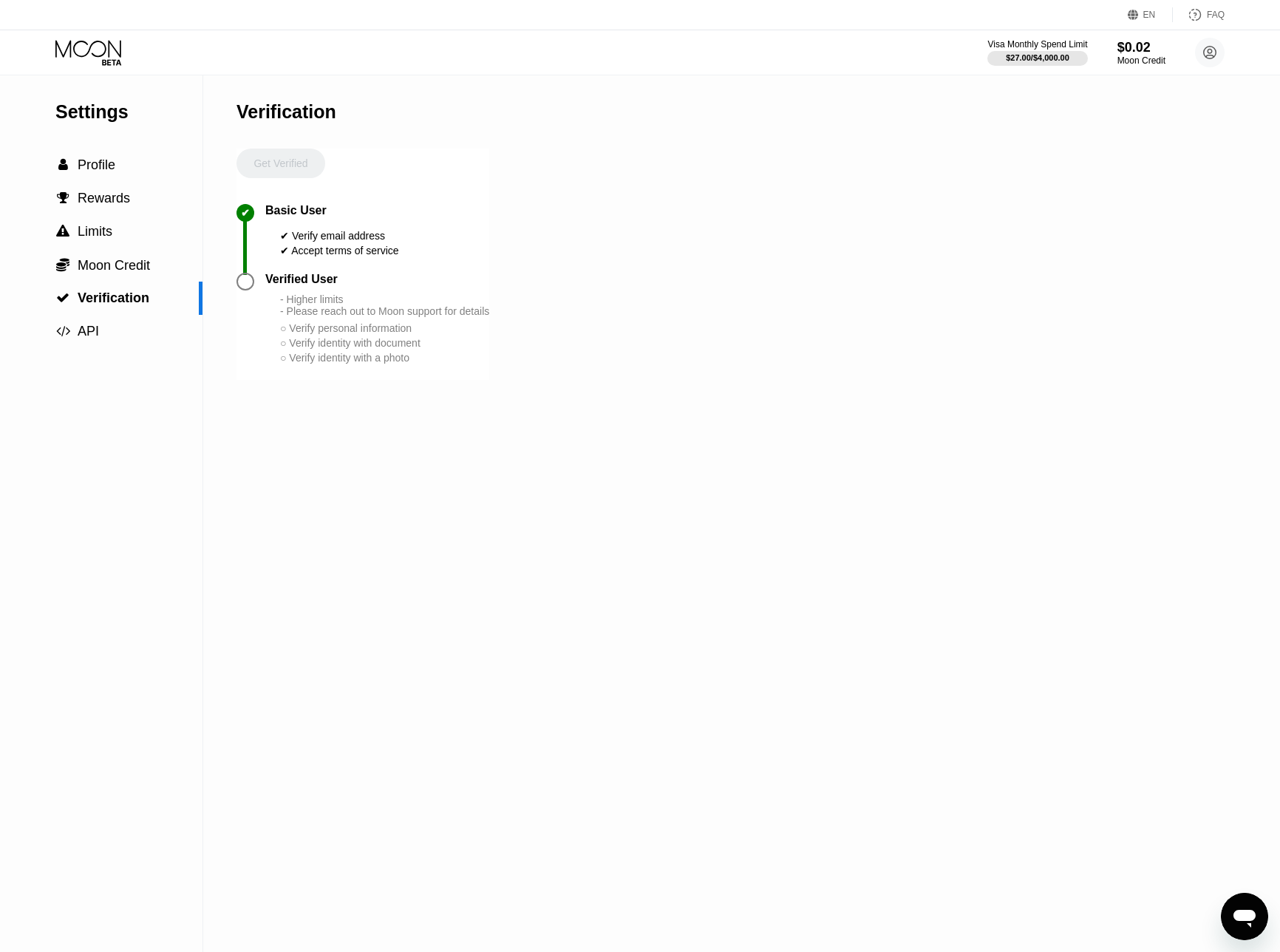
click at [505, 574] on div "Settings  Profile  Rewards  Limits  Moon Credit  Verification  API Verifi…" at bounding box center [640, 512] width 1280 height 876
click at [271, 162] on div "Get Verified" at bounding box center [281, 176] width 89 height 55
click at [402, 462] on div "Verification Get Verified ✔ Basic User ✔ Verify email address ✔ Accept terms of…" at bounding box center [363, 512] width 253 height 876
click at [119, 334] on div " API" at bounding box center [101, 332] width 203 height 16
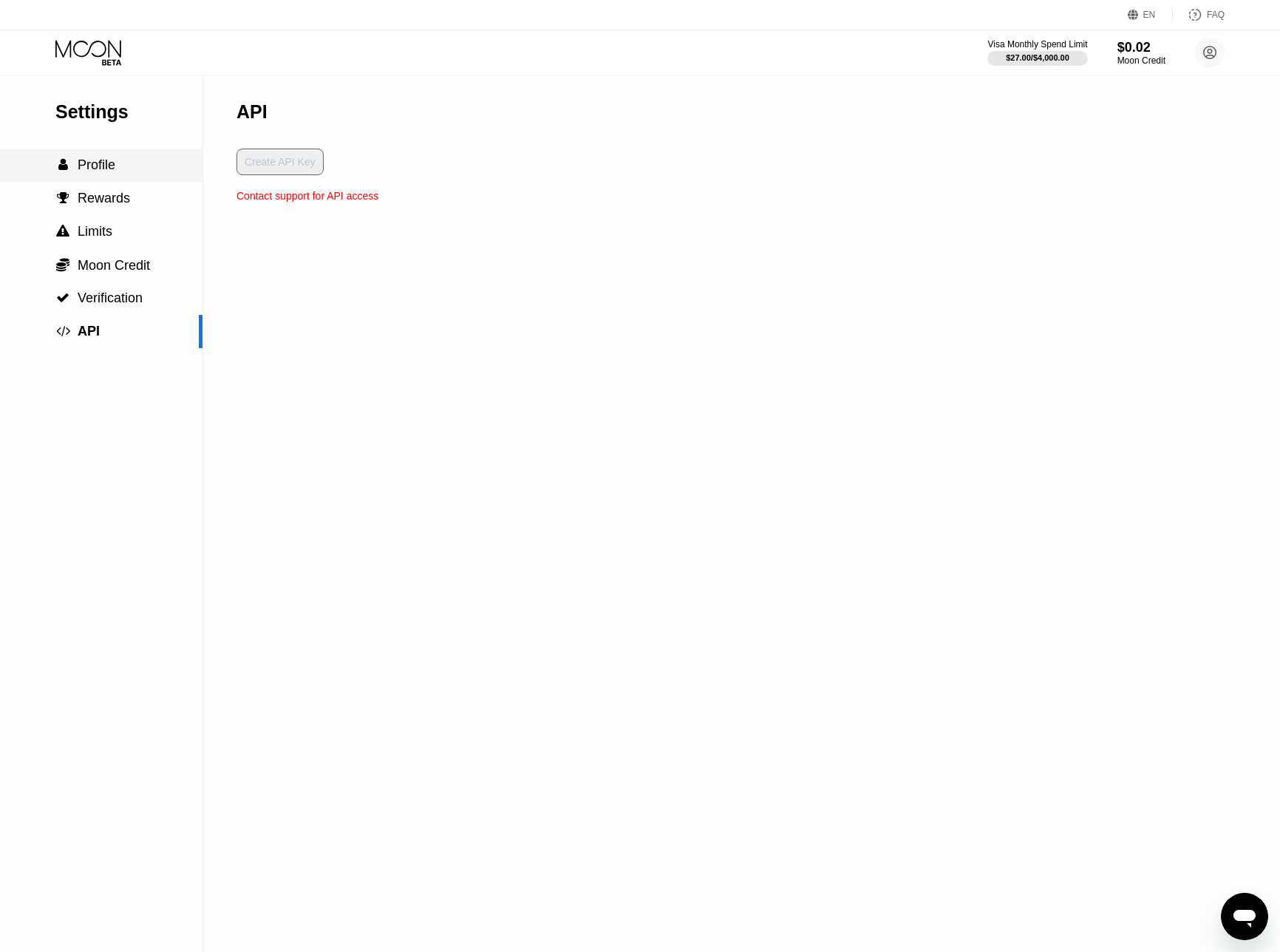
click at [122, 170] on div " Profile" at bounding box center [101, 166] width 203 height 16
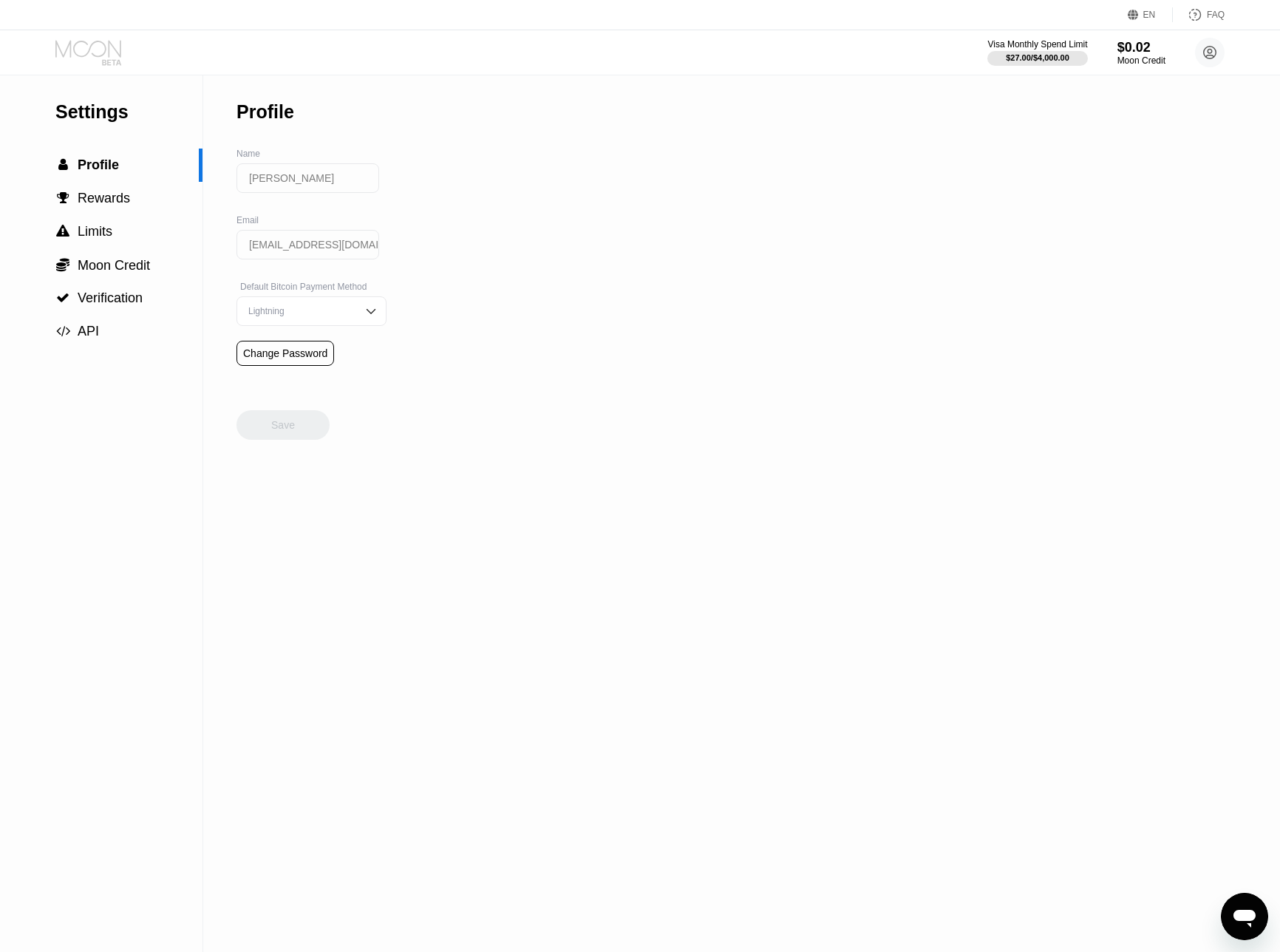
click at [109, 53] on icon at bounding box center [89, 53] width 69 height 26
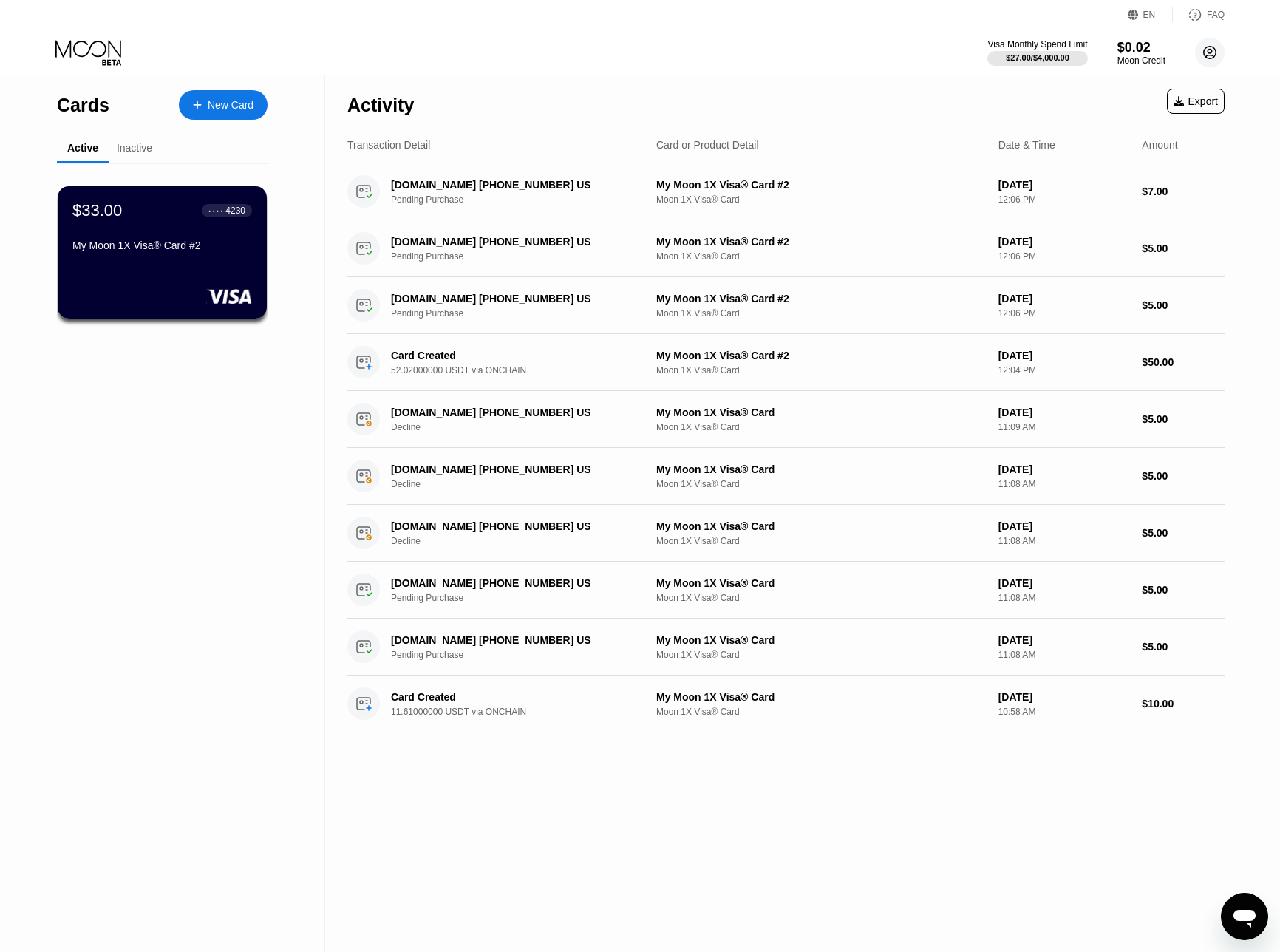
click at [1205, 50] on circle at bounding box center [1210, 53] width 30 height 30
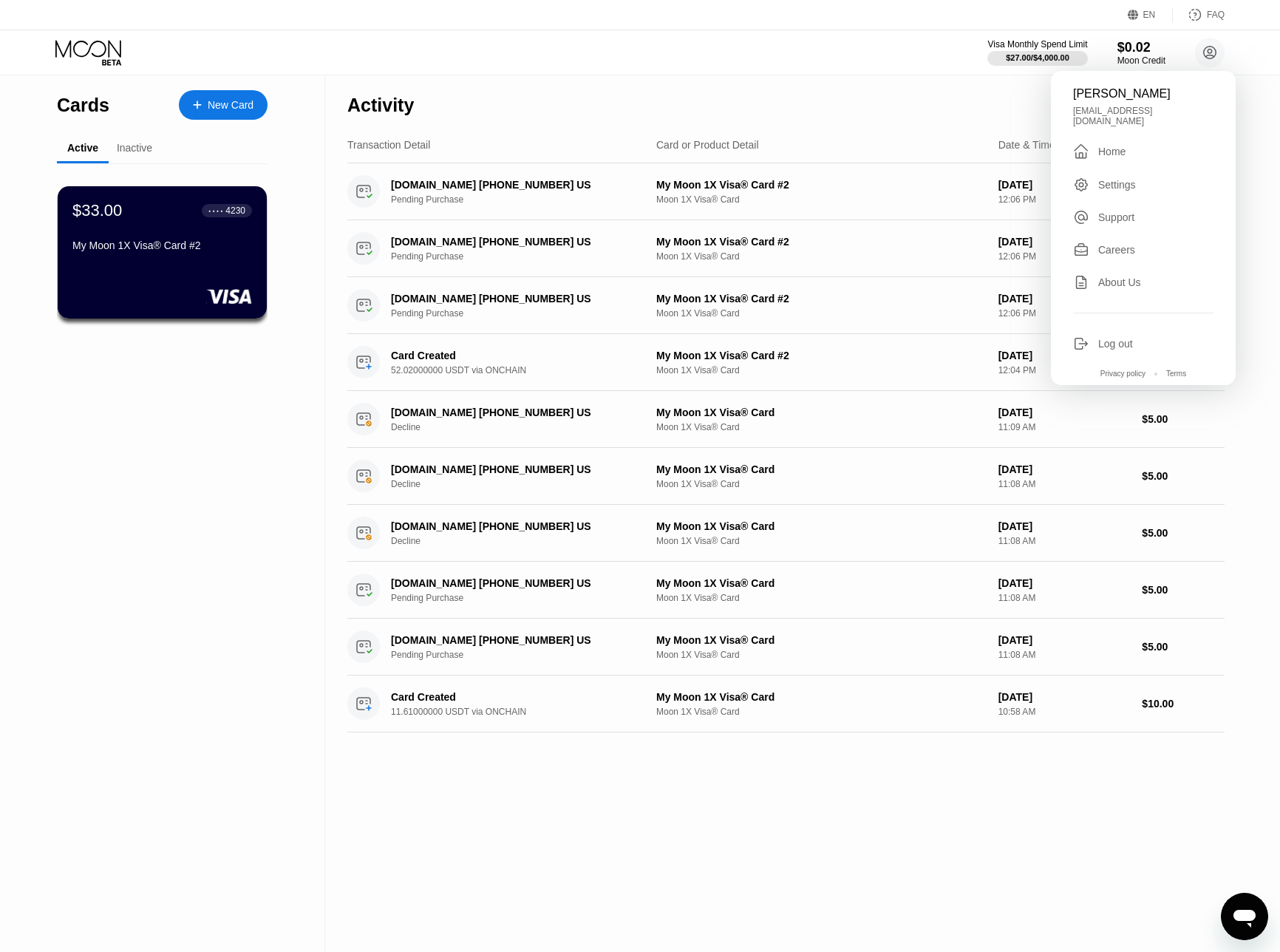
click at [783, 78] on div "Activity Export" at bounding box center [786, 101] width 877 height 52
